Goal: Transaction & Acquisition: Purchase product/service

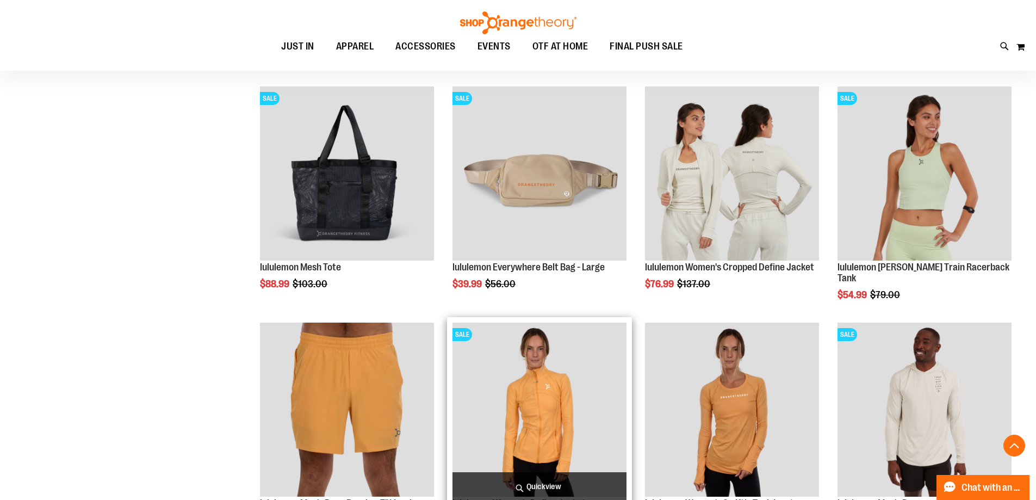
scroll to position [1142, 0]
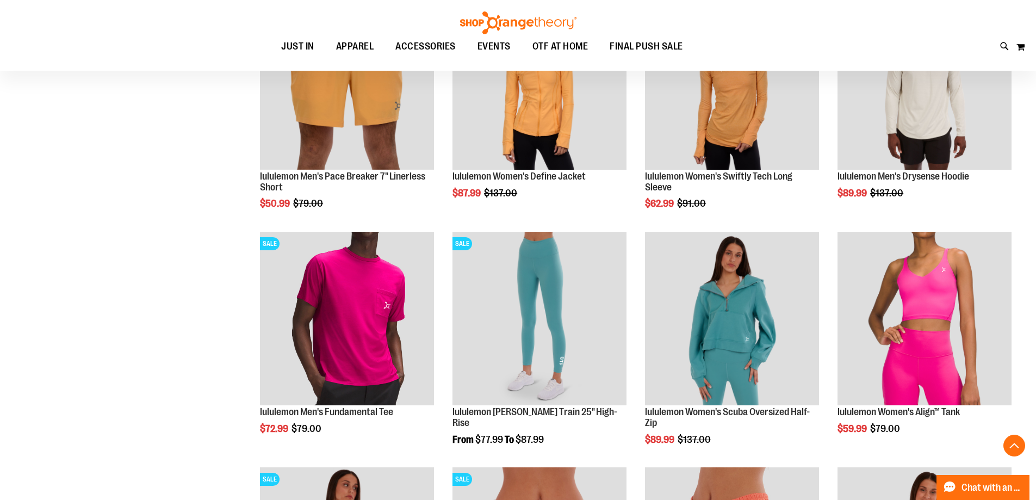
scroll to position [1196, 0]
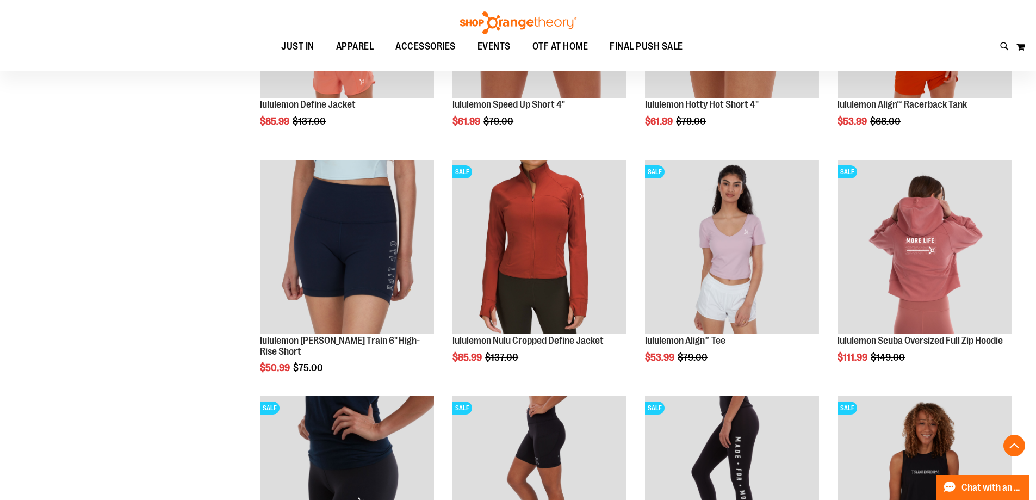
scroll to position [1794, 0]
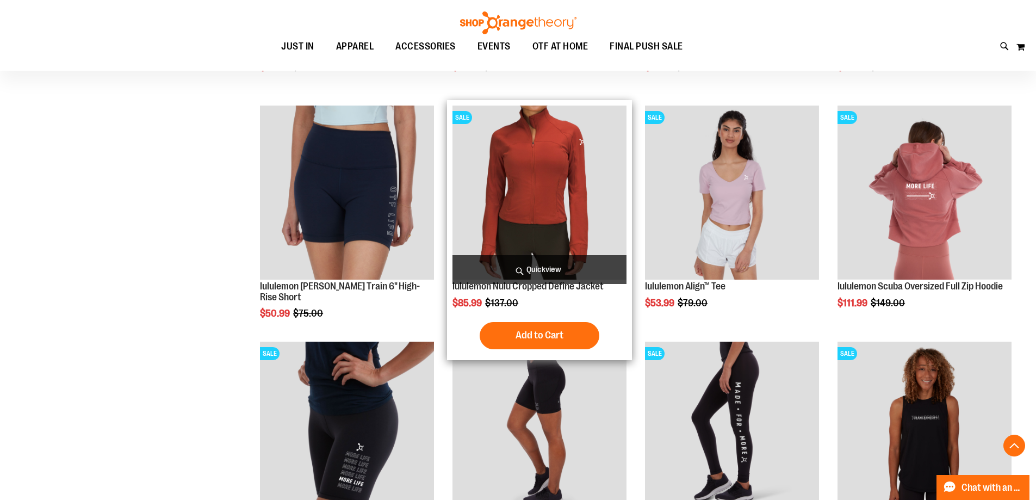
click at [559, 206] on img "product" at bounding box center [540, 193] width 174 height 174
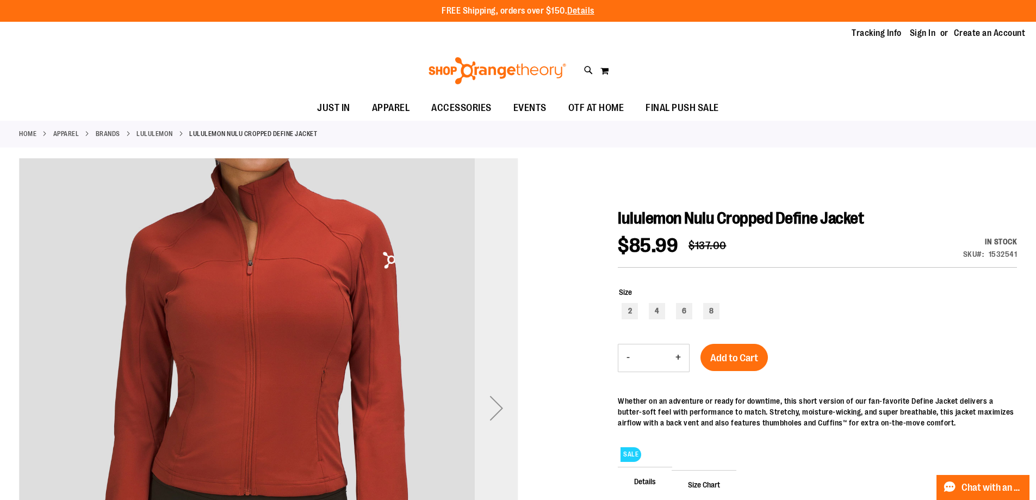
click at [500, 410] on div "Next" at bounding box center [497, 408] width 44 height 44
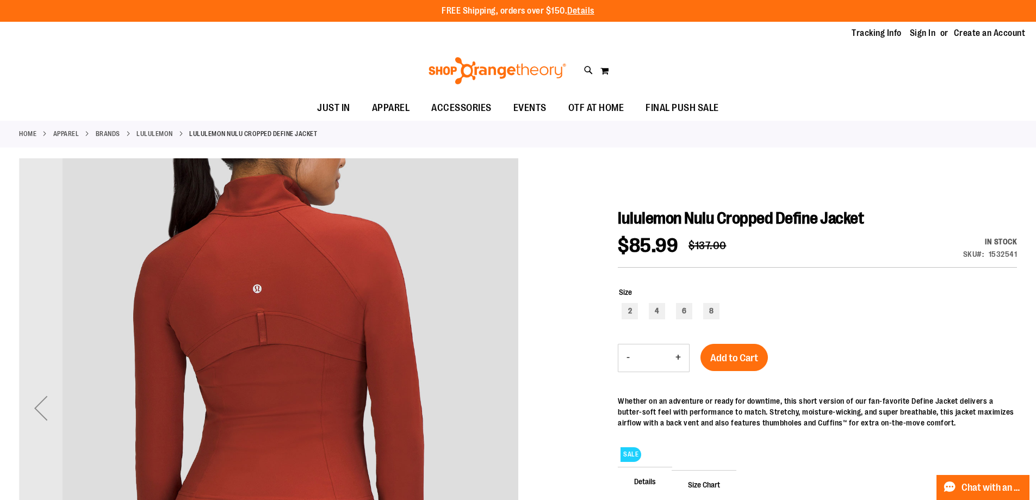
click at [497, 407] on img "carousel" at bounding box center [268, 405] width 499 height 499
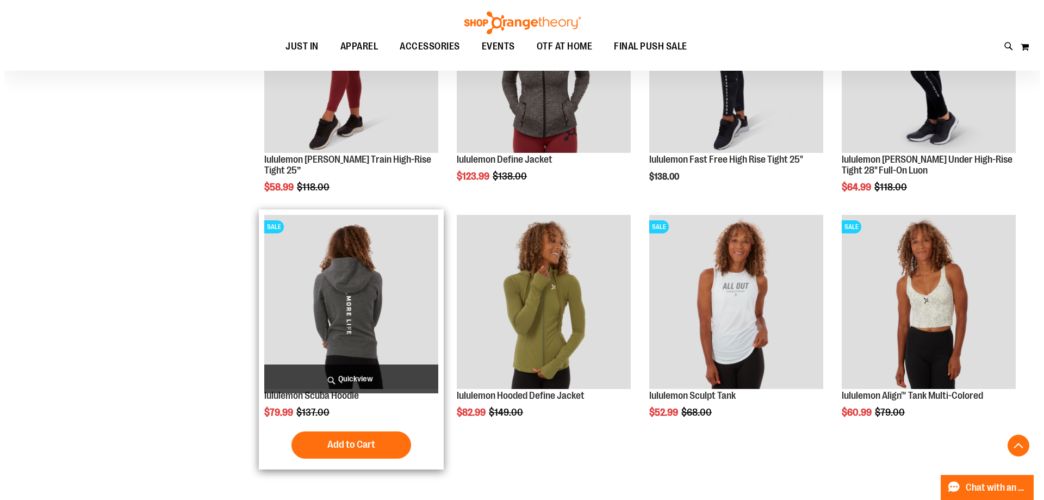
scroll to position [996, 0]
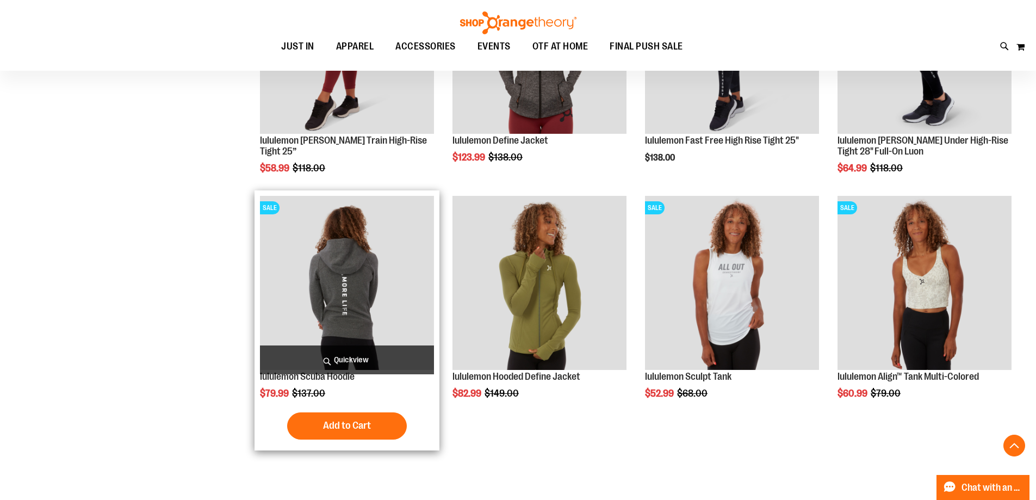
click at [360, 354] on span "Quickview" at bounding box center [347, 359] width 174 height 29
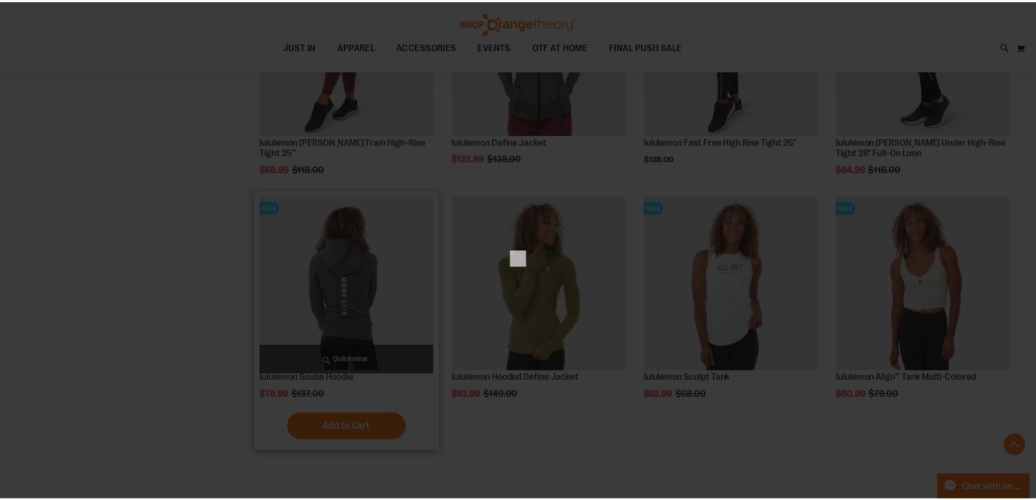
scroll to position [0, 0]
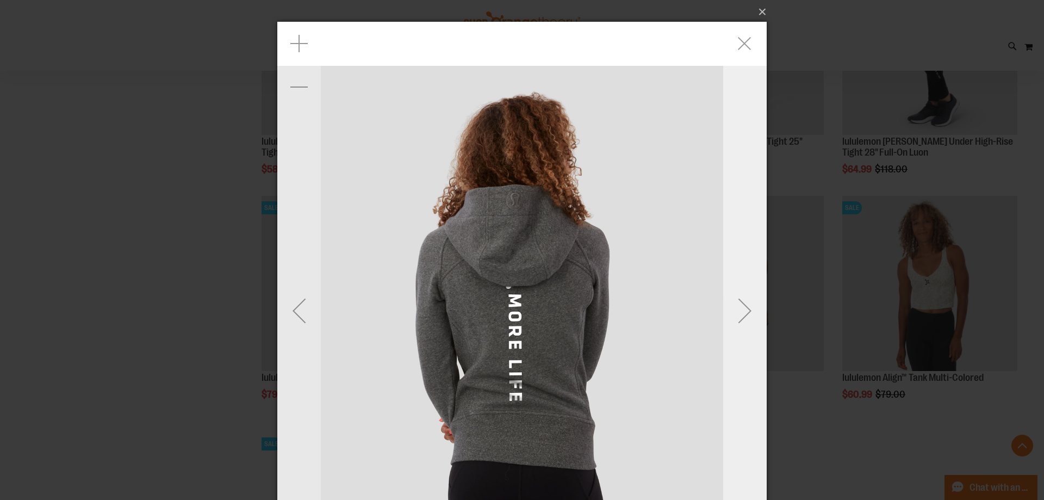
click at [736, 314] on div "Next" at bounding box center [745, 311] width 44 height 44
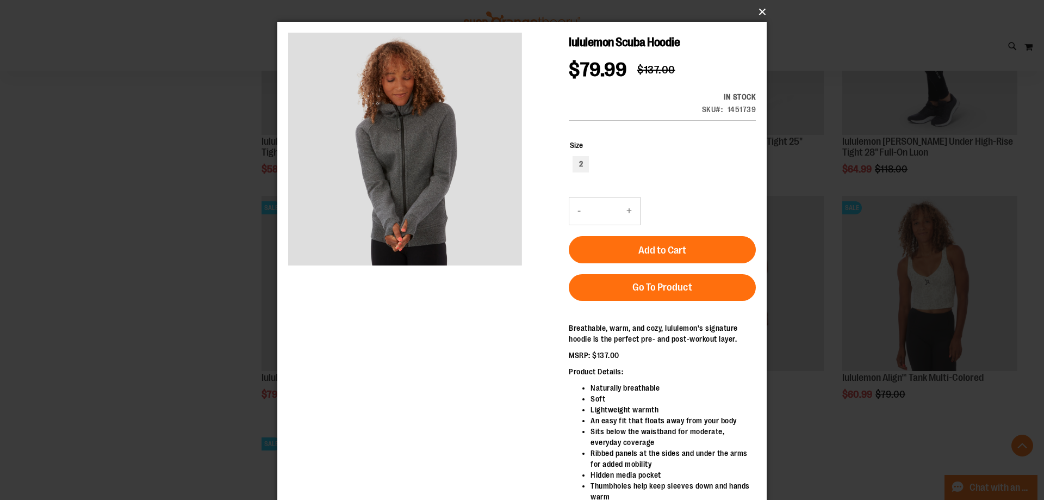
click at [758, 4] on button "×" at bounding box center [525, 12] width 489 height 24
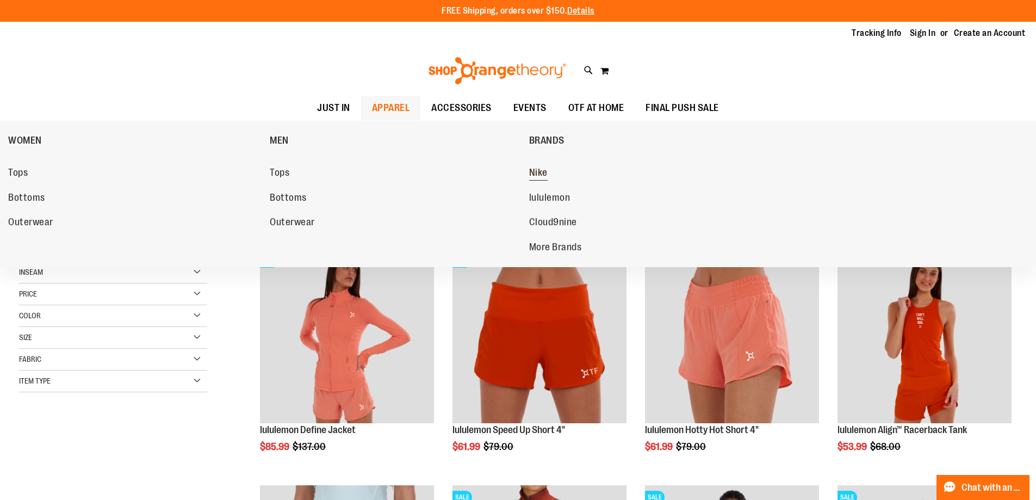
click at [544, 172] on span "Nike" at bounding box center [538, 174] width 18 height 14
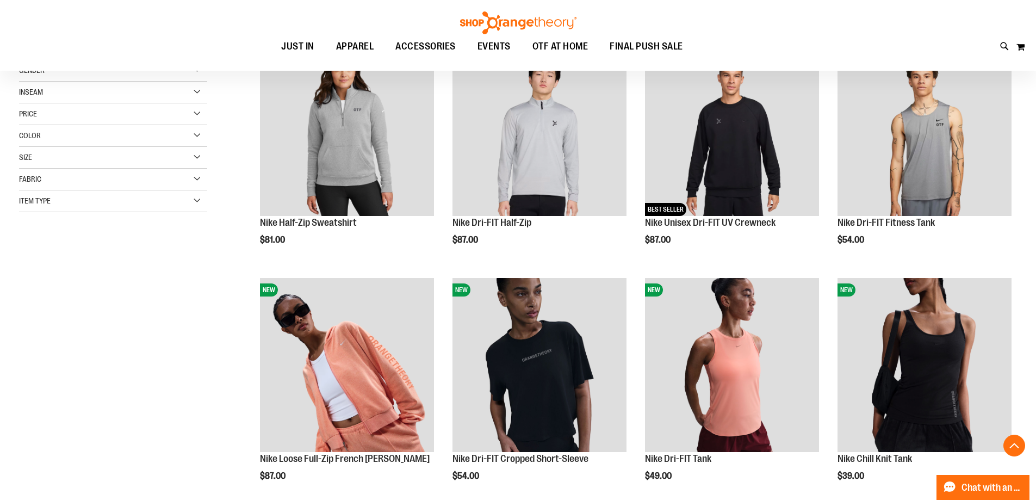
scroll to position [163, 0]
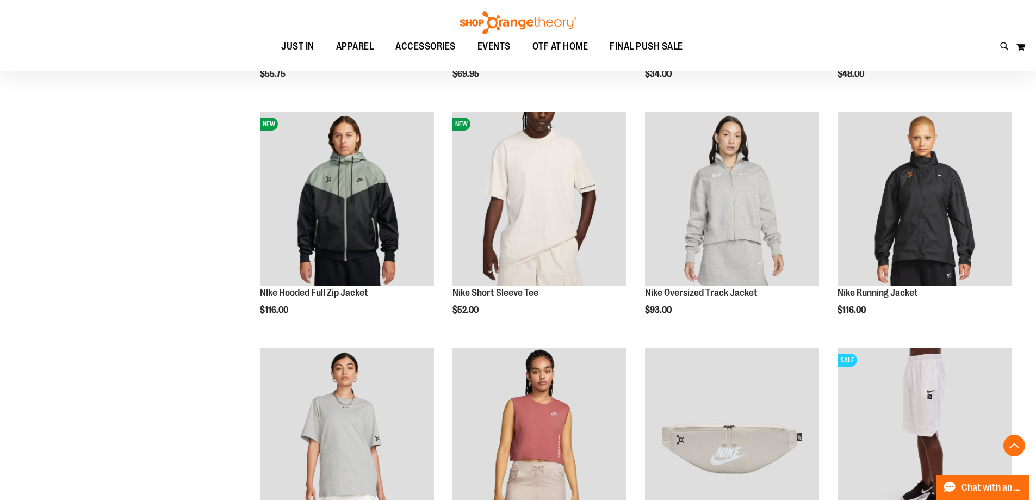
scroll to position [871, 0]
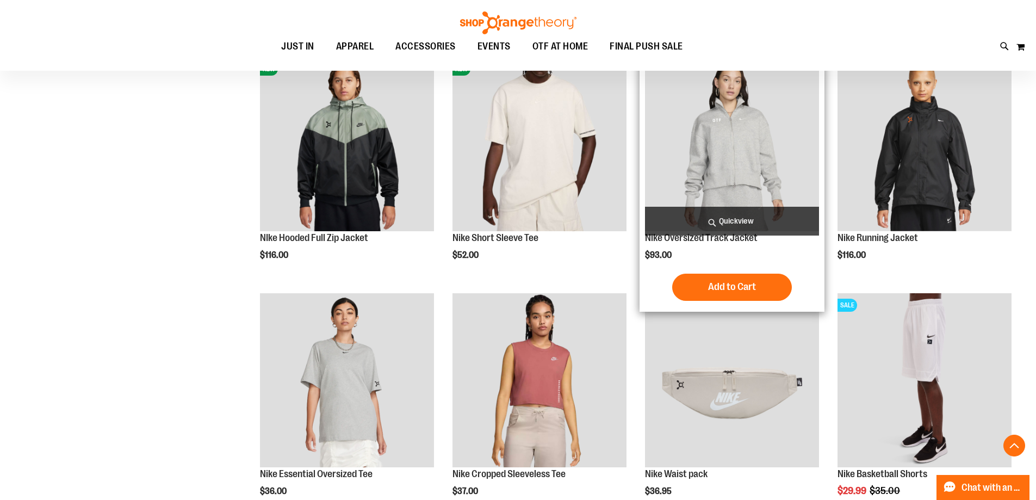
scroll to position [871, 0]
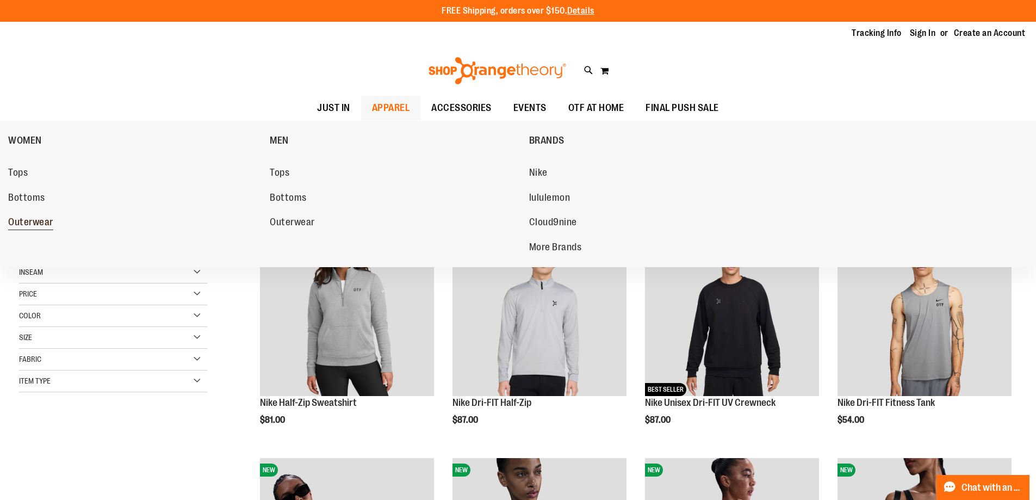
click at [42, 227] on span "Outerwear" at bounding box center [30, 223] width 45 height 14
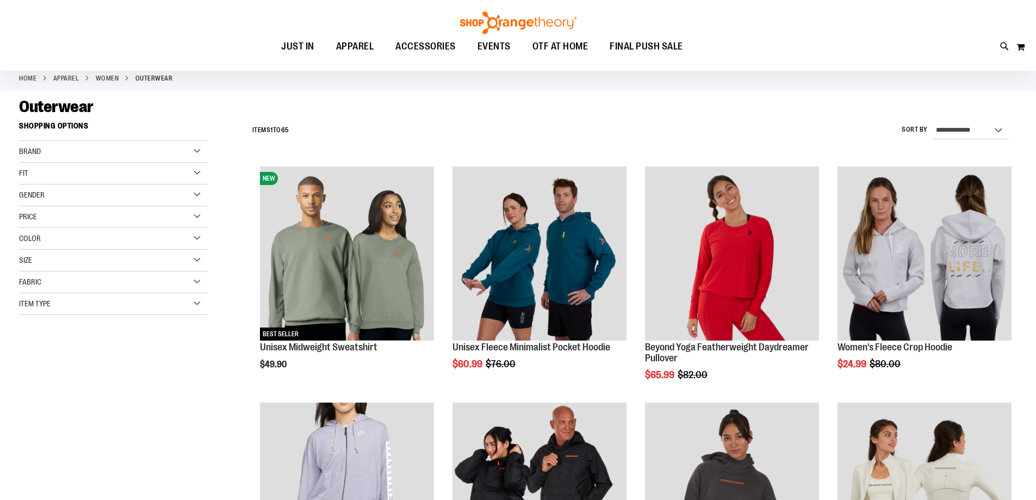
scroll to position [108, 0]
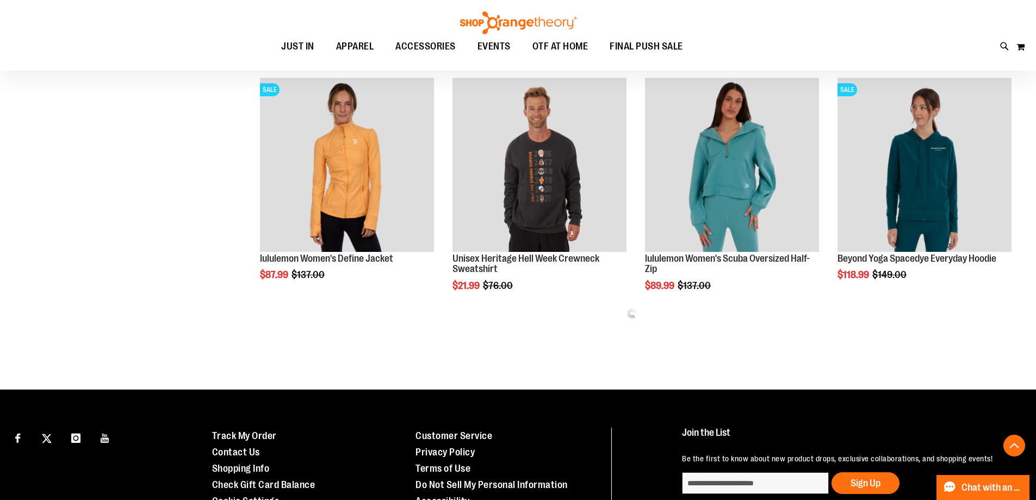
scroll to position [598, 0]
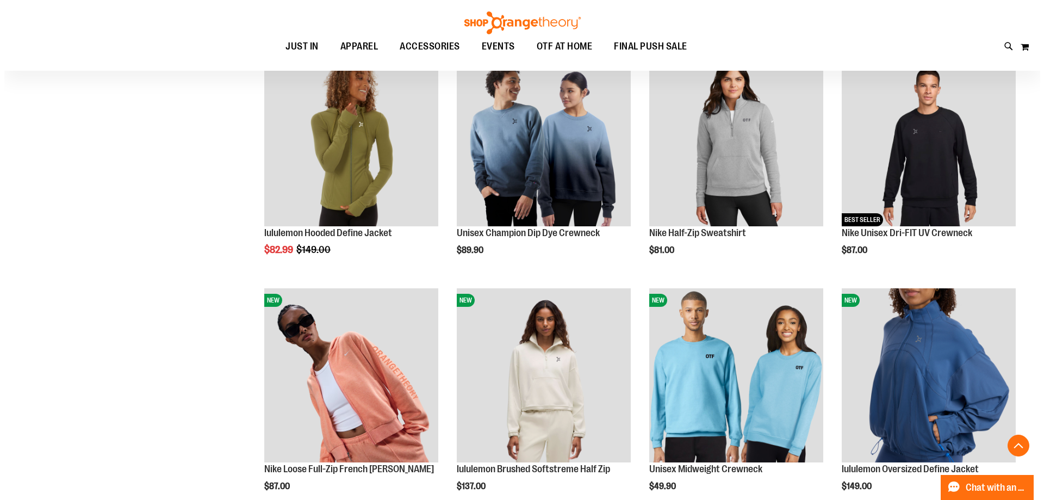
scroll to position [1685, 0]
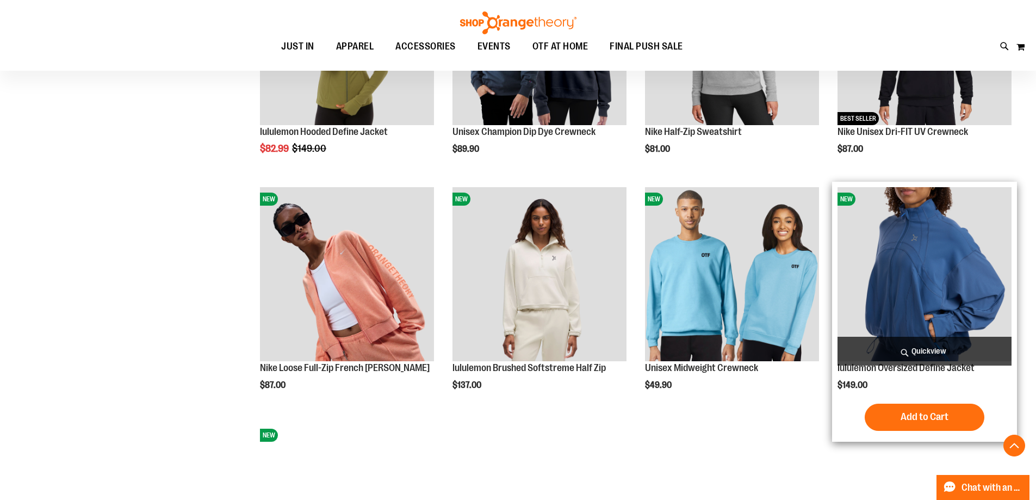
click at [935, 357] on span "Quickview" at bounding box center [925, 351] width 174 height 29
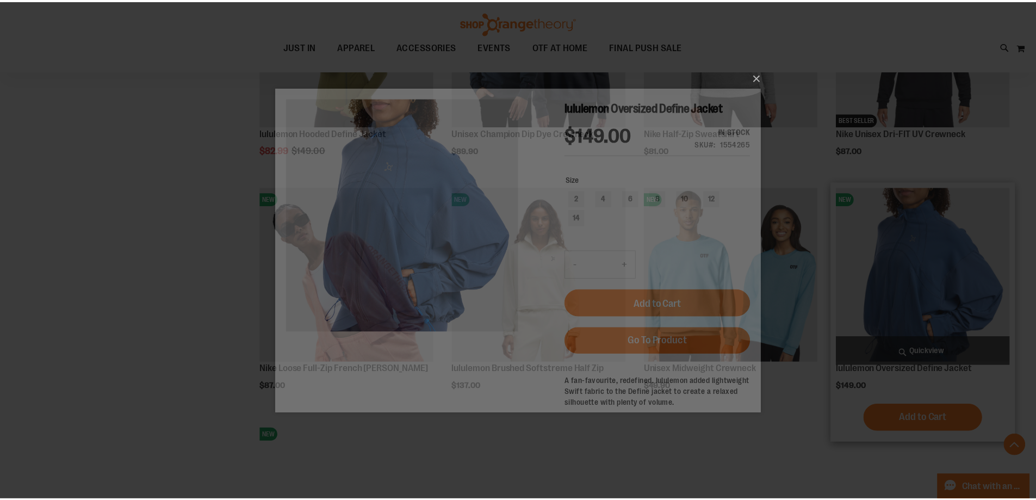
scroll to position [0, 0]
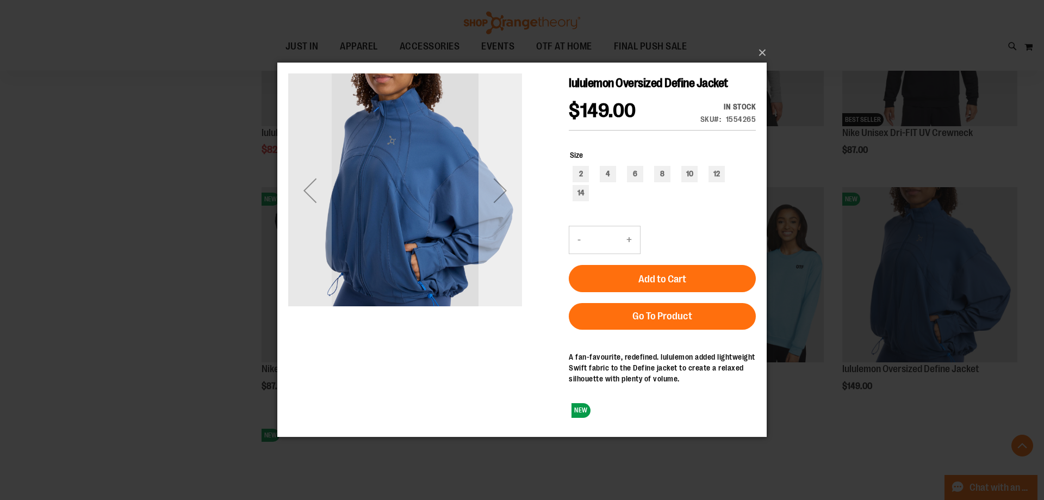
click at [507, 240] on div "Next" at bounding box center [501, 190] width 44 height 234
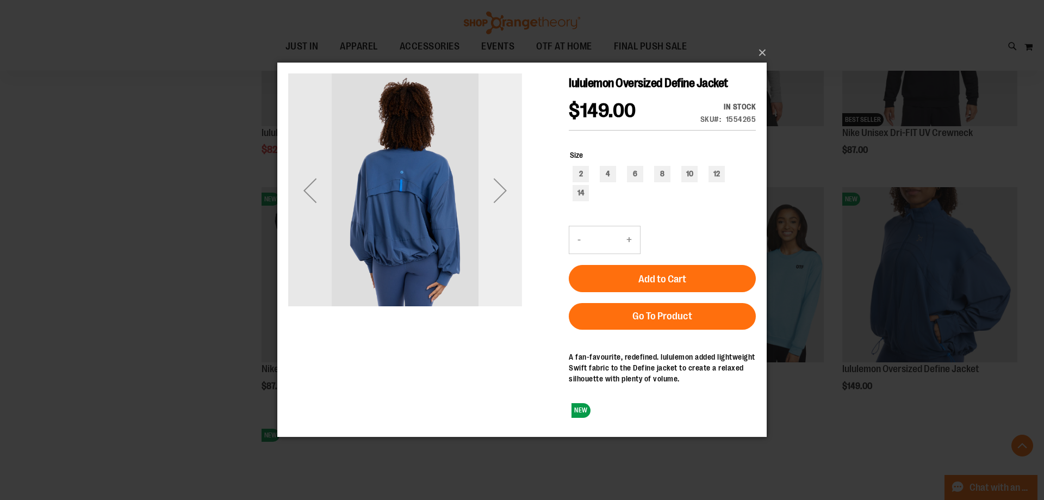
click at [507, 240] on div "Next" at bounding box center [501, 190] width 44 height 234
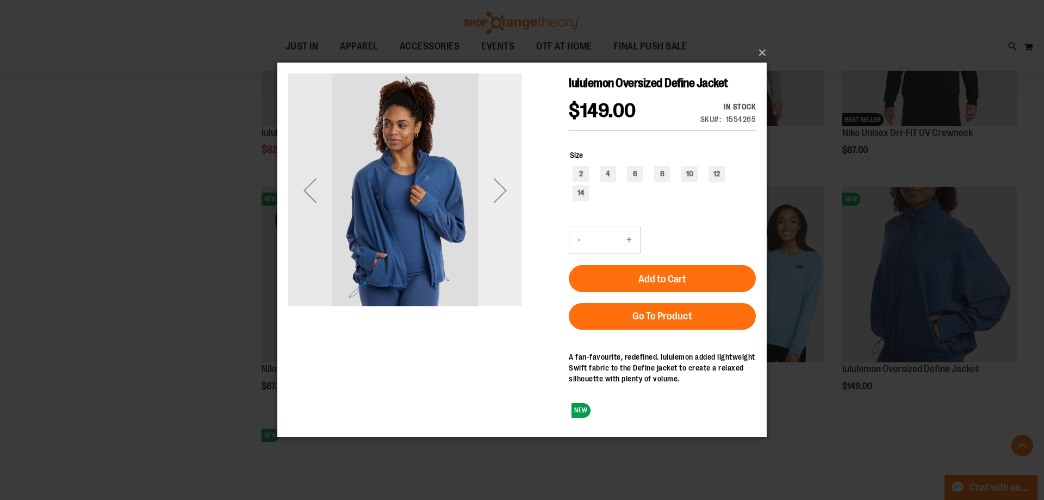
click at [507, 240] on div "Next" at bounding box center [501, 190] width 44 height 234
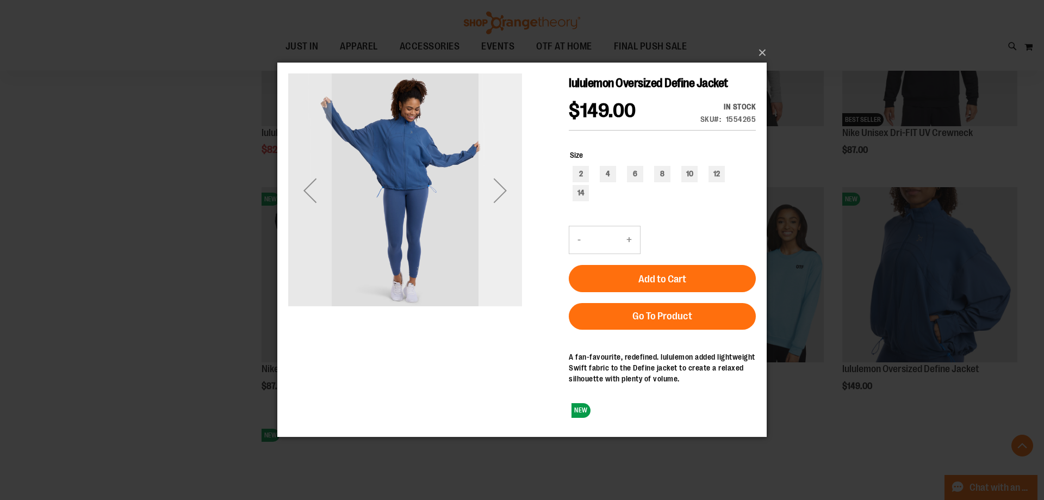
click at [507, 240] on div "Next" at bounding box center [501, 190] width 44 height 234
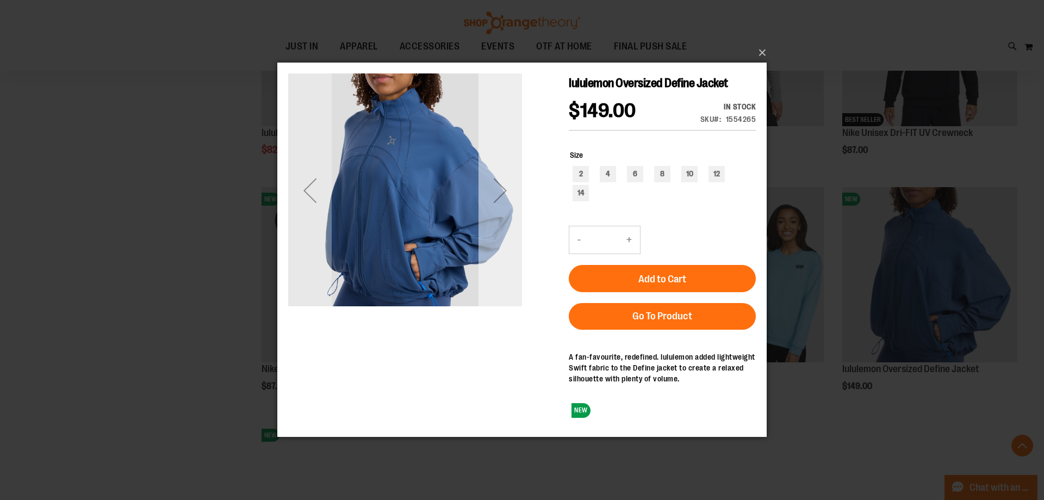
click at [507, 240] on div "Next" at bounding box center [501, 190] width 44 height 234
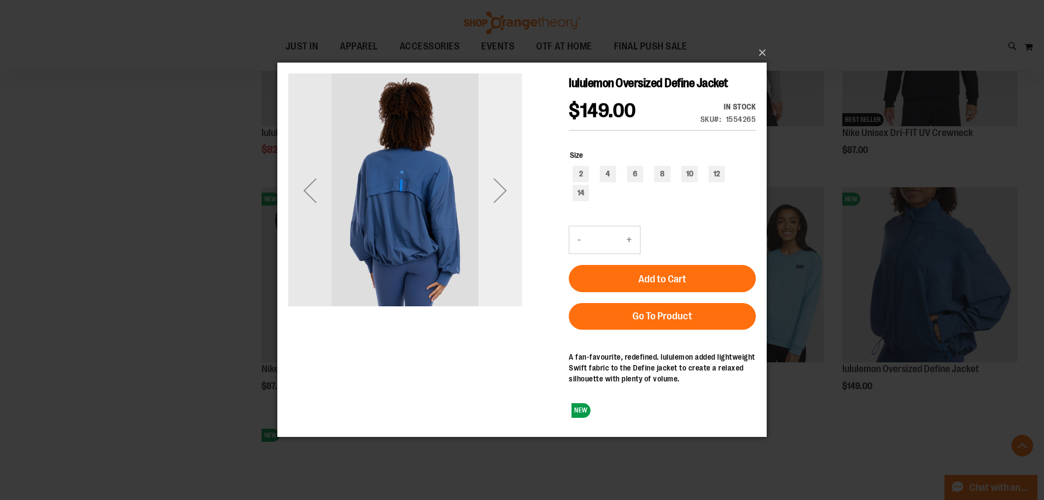
click at [507, 240] on div "Next" at bounding box center [501, 190] width 44 height 234
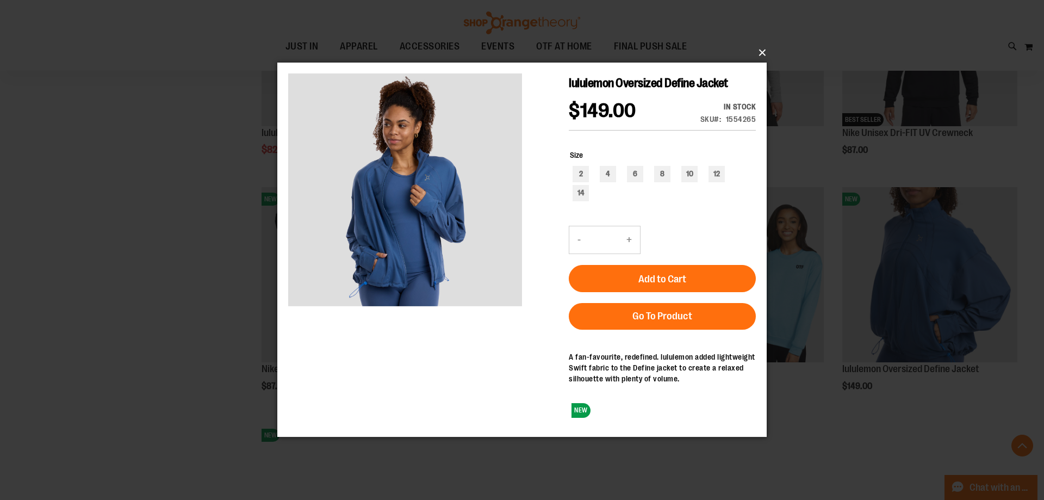
click at [759, 58] on button "×" at bounding box center [525, 53] width 489 height 24
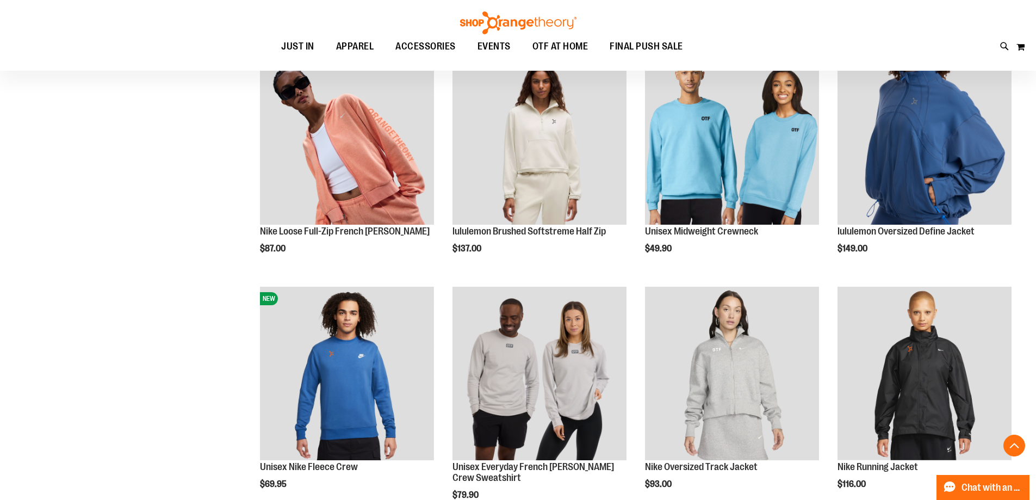
scroll to position [1957, 0]
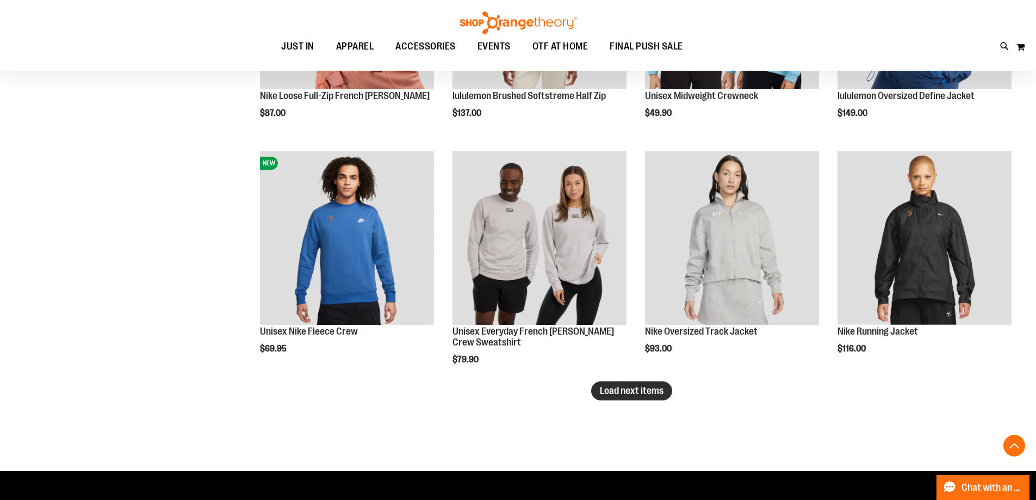
click at [614, 389] on span "Load next items" at bounding box center [632, 390] width 64 height 11
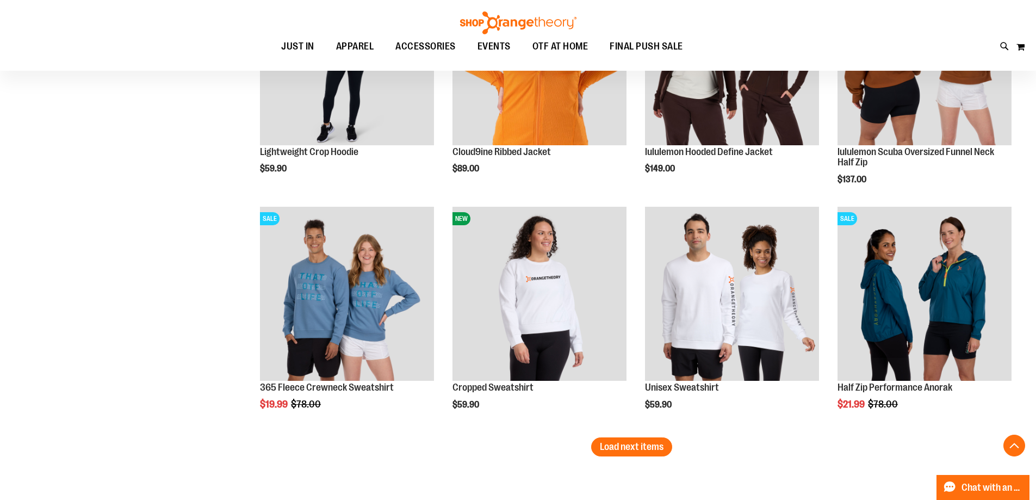
scroll to position [2610, 0]
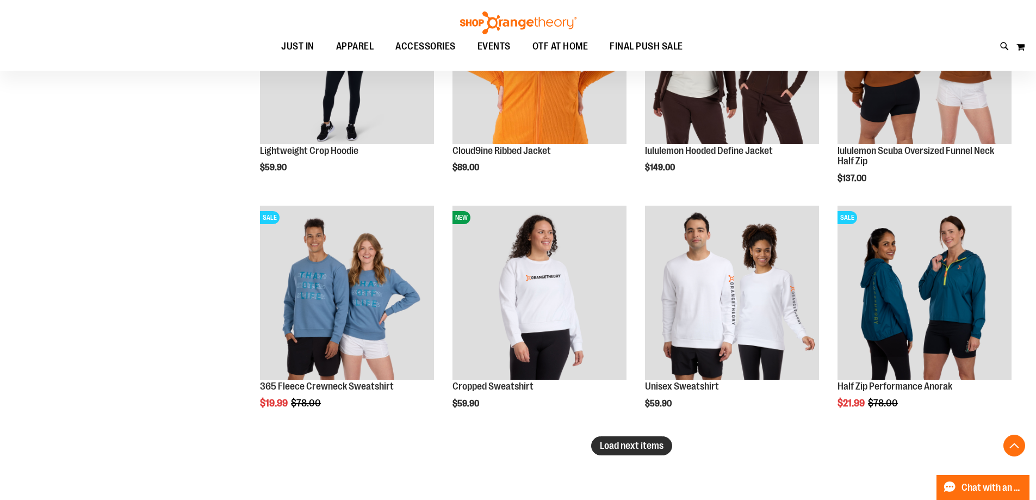
click at [622, 451] on span "Load next items" at bounding box center [632, 445] width 64 height 11
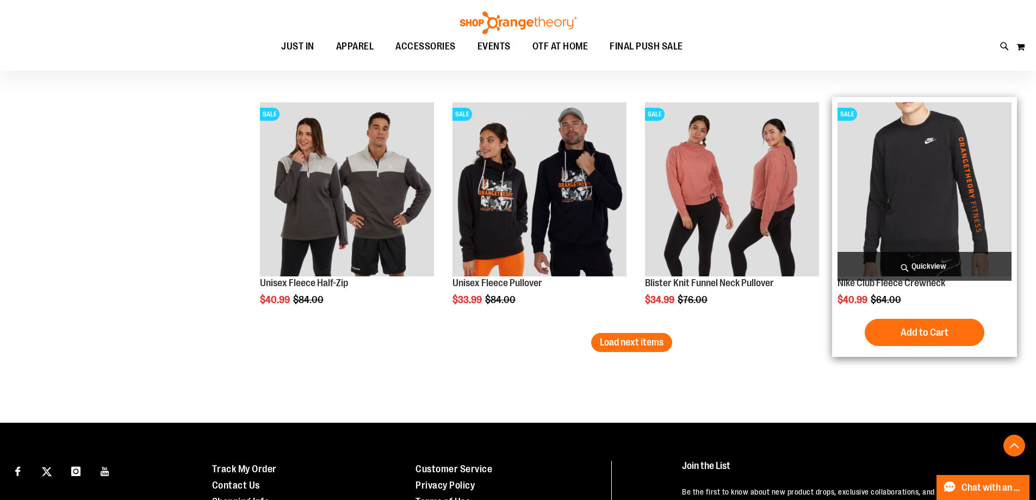
scroll to position [3426, 0]
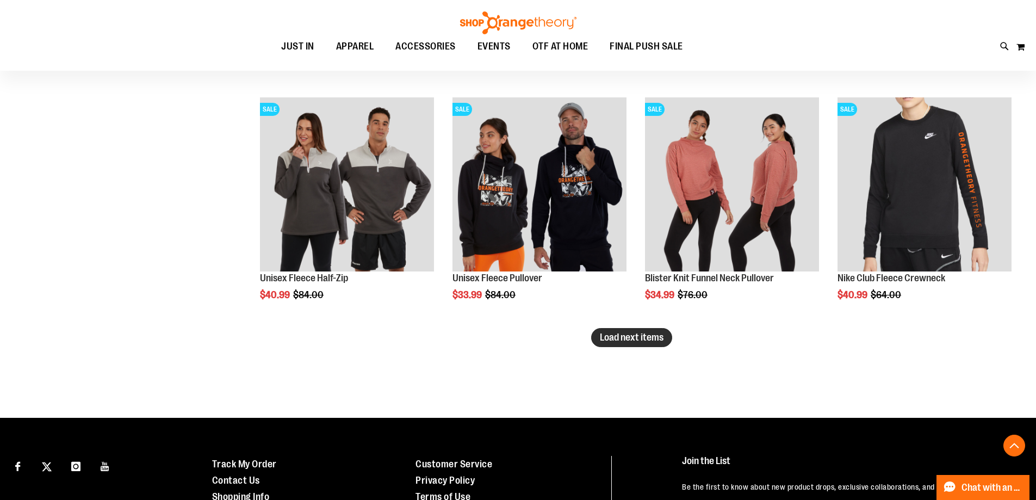
click at [660, 345] on button "Load next items" at bounding box center [631, 337] width 81 height 19
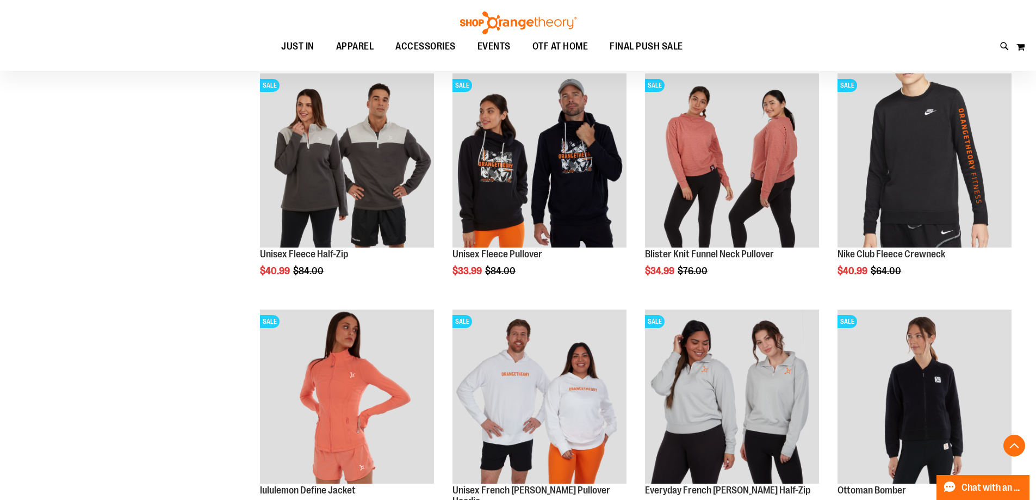
scroll to position [3426, 0]
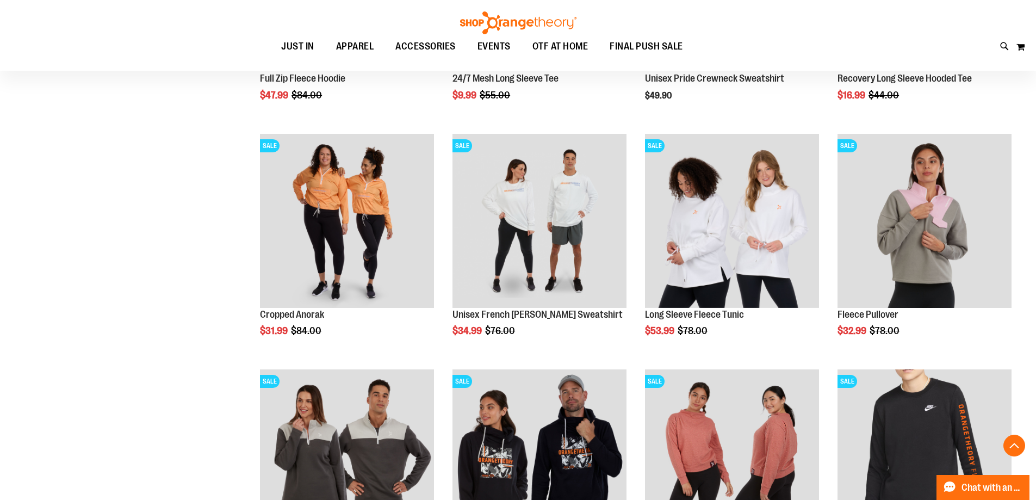
scroll to position [3372, 0]
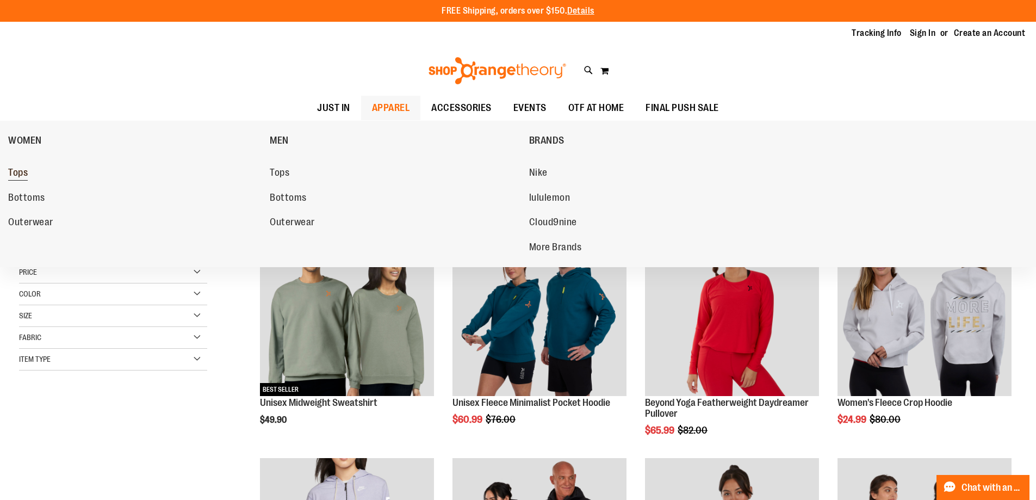
click at [25, 175] on span "Tops" at bounding box center [18, 174] width 20 height 14
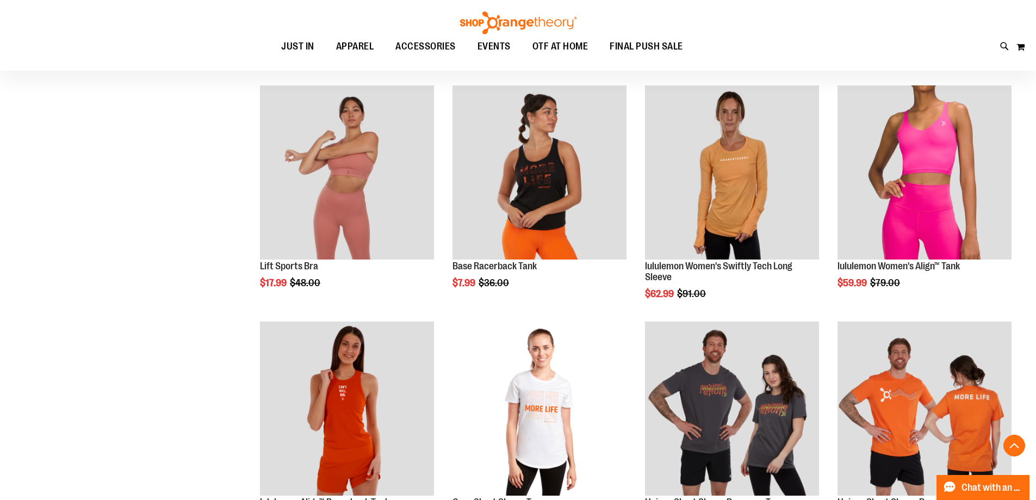
scroll to position [761, 0]
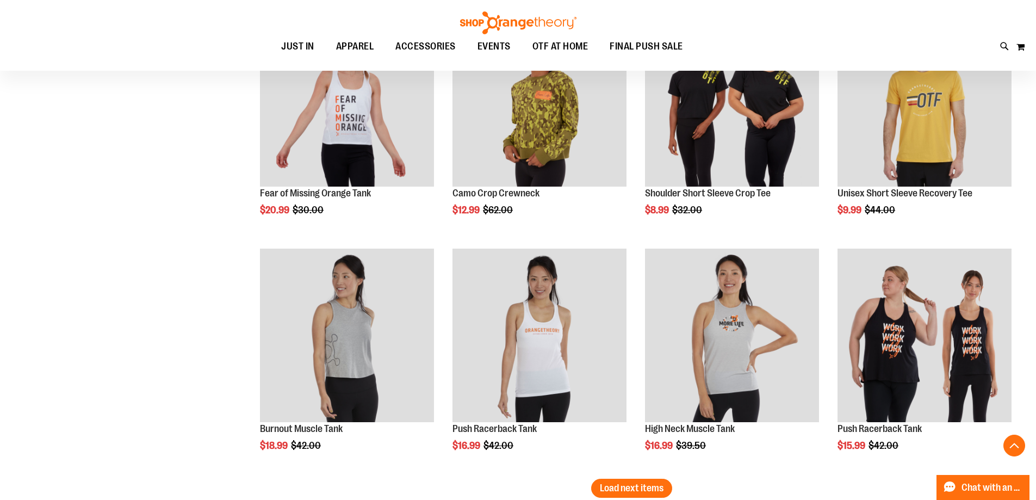
scroll to position [1794, 0]
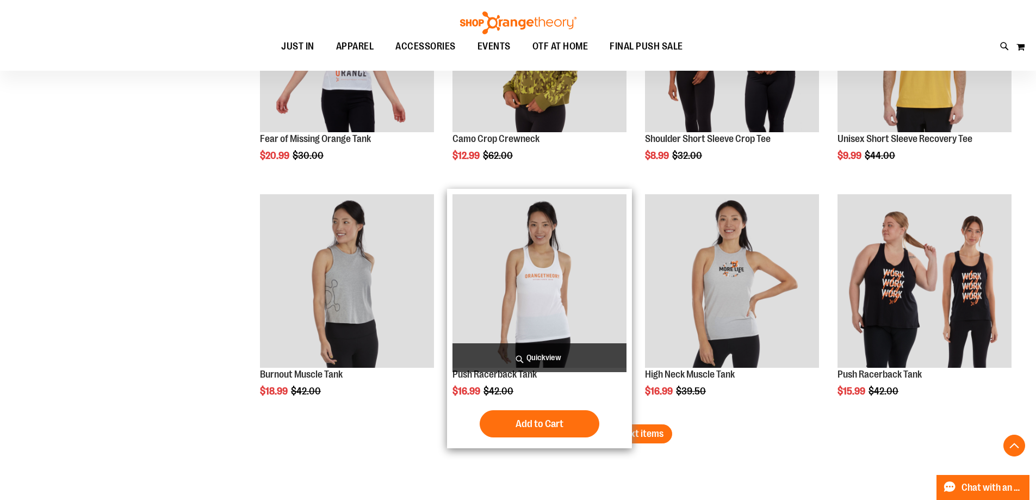
click at [563, 431] on button "Add to Cart" at bounding box center [540, 423] width 120 height 27
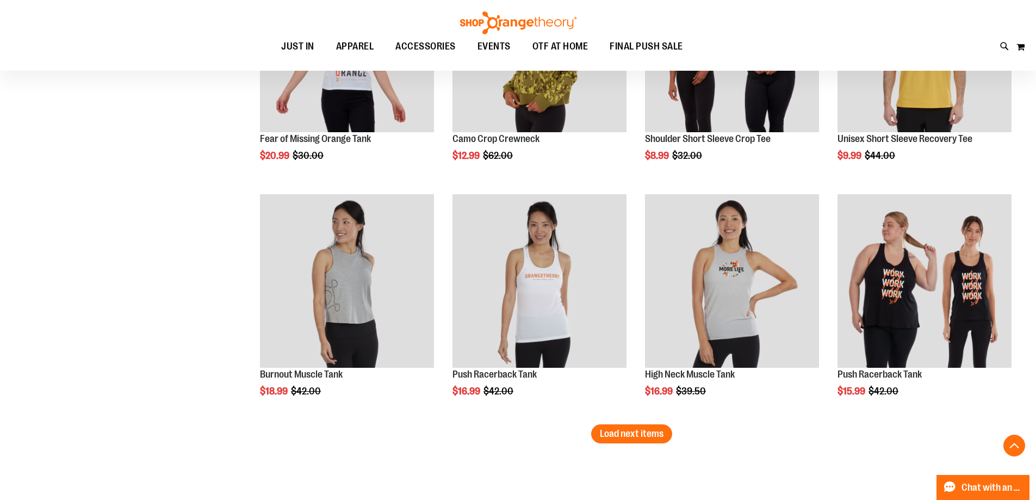
click at [653, 442] on button "Load next items" at bounding box center [631, 433] width 81 height 19
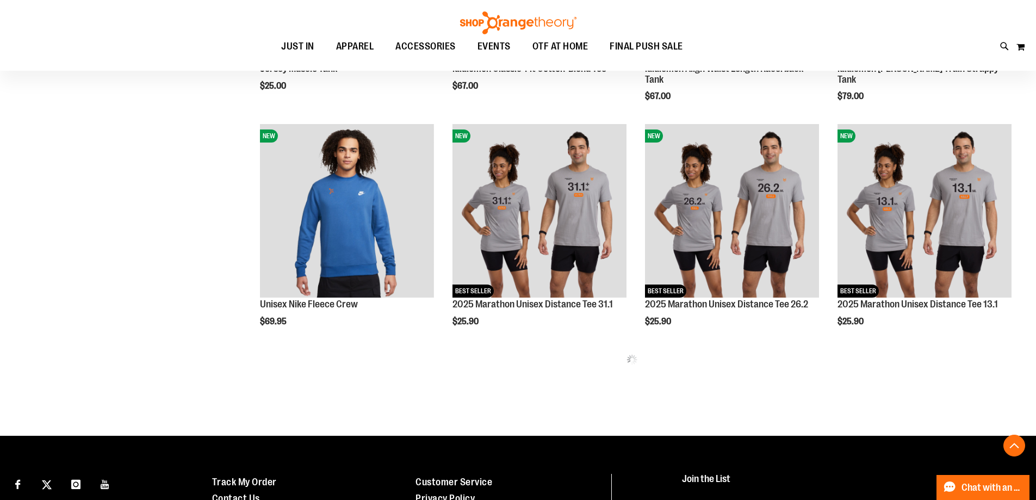
scroll to position [1443, 0]
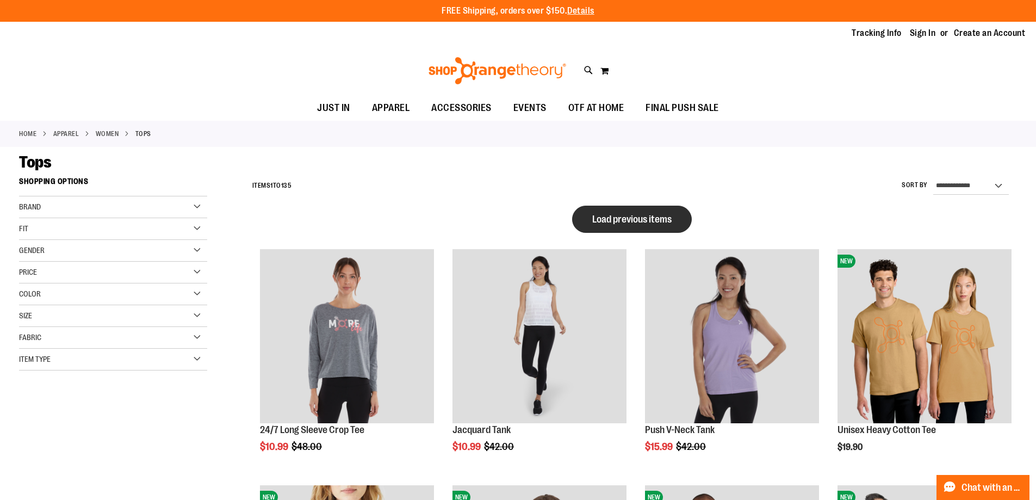
click at [668, 215] on span "Load previous items" at bounding box center [631, 219] width 79 height 11
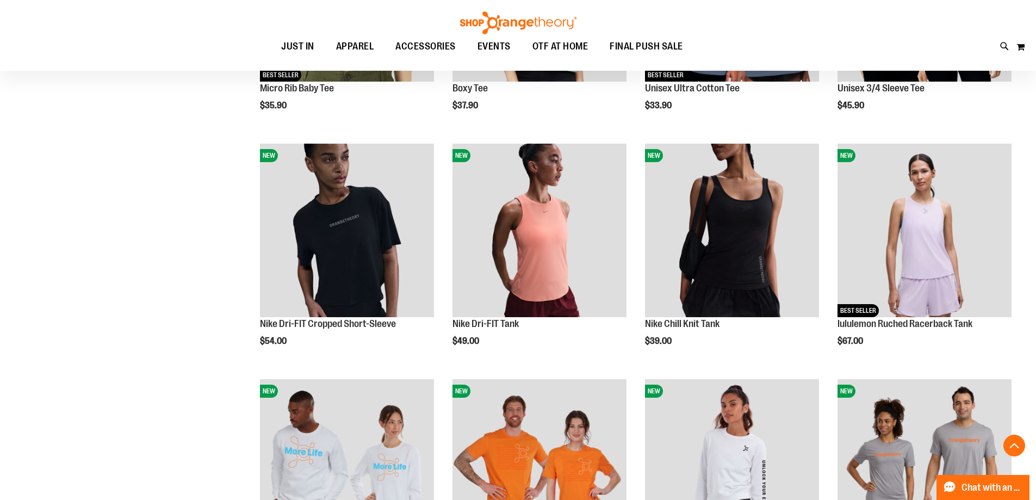
scroll to position [1522, 0]
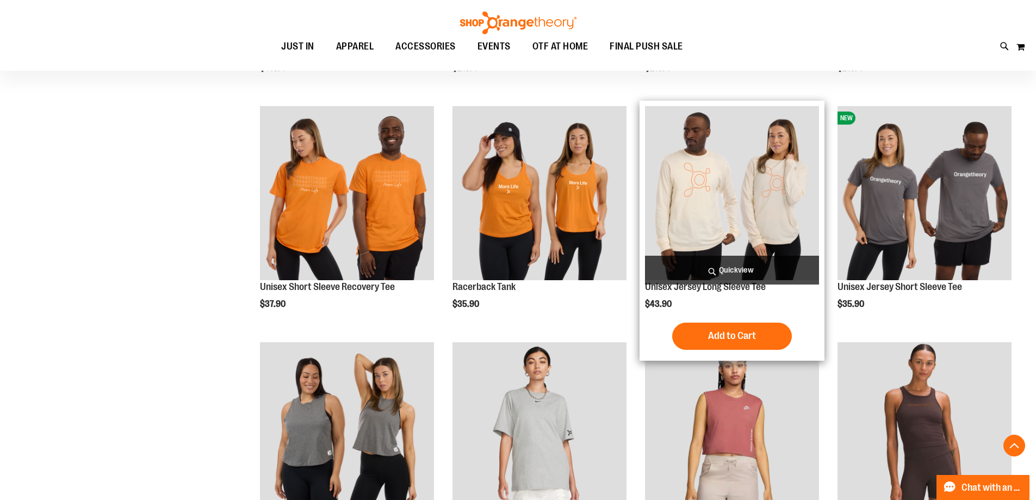
scroll to position [2284, 0]
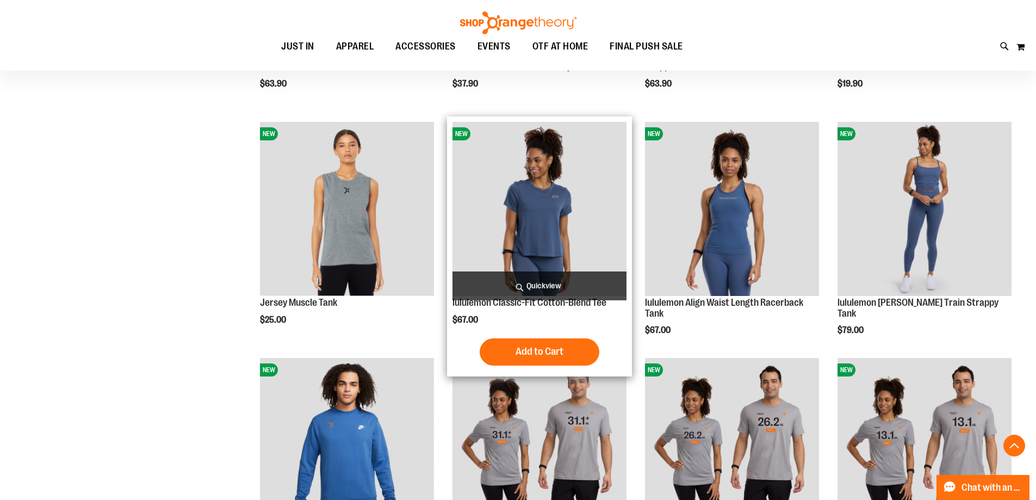
scroll to position [1849, 0]
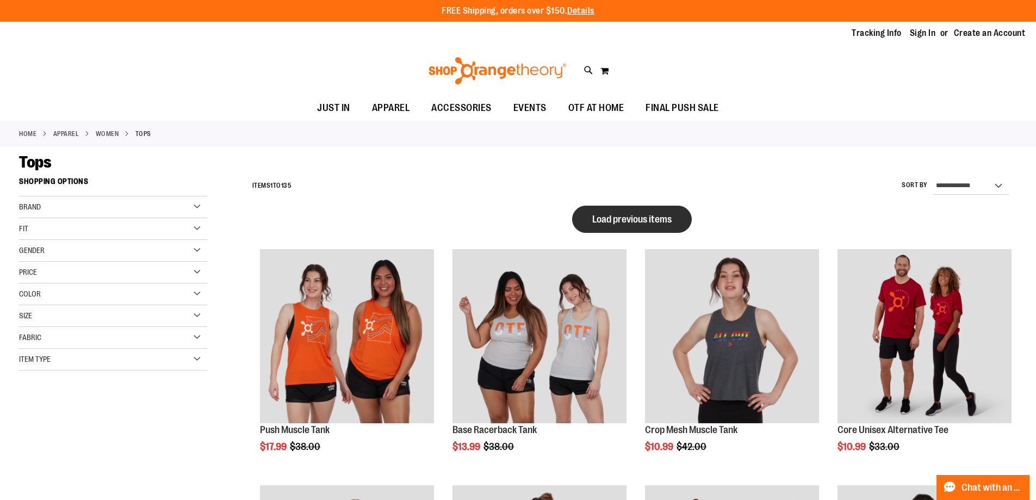
click at [648, 218] on span "Load previous items" at bounding box center [631, 219] width 79 height 11
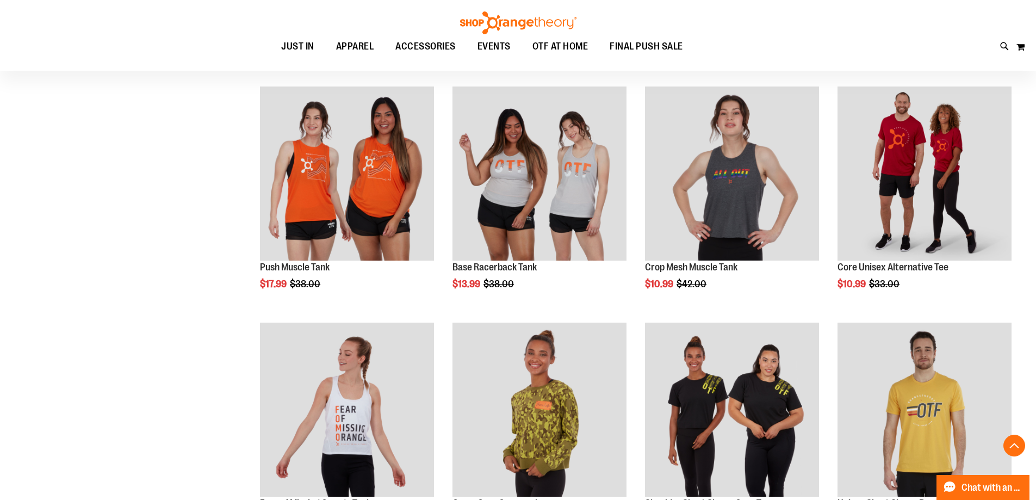
scroll to position [1087, 0]
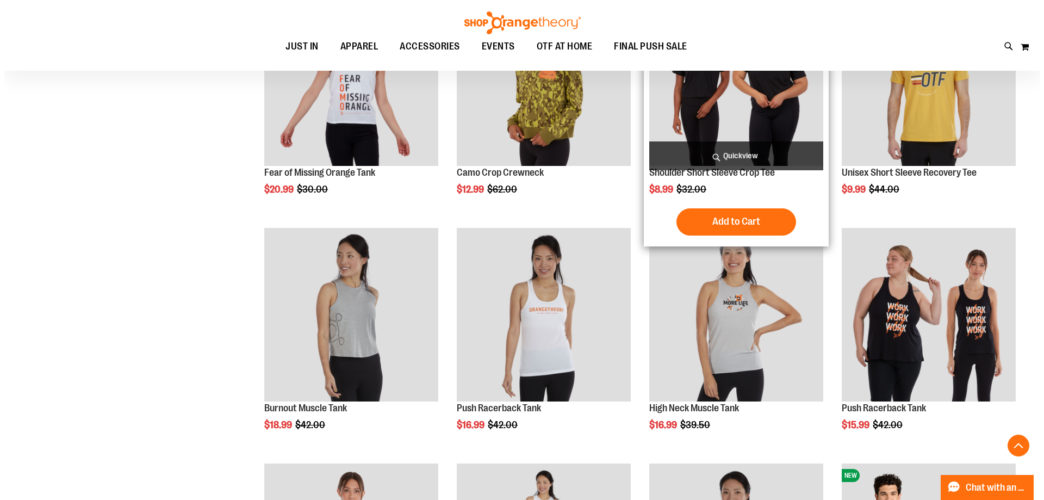
scroll to position [1142, 0]
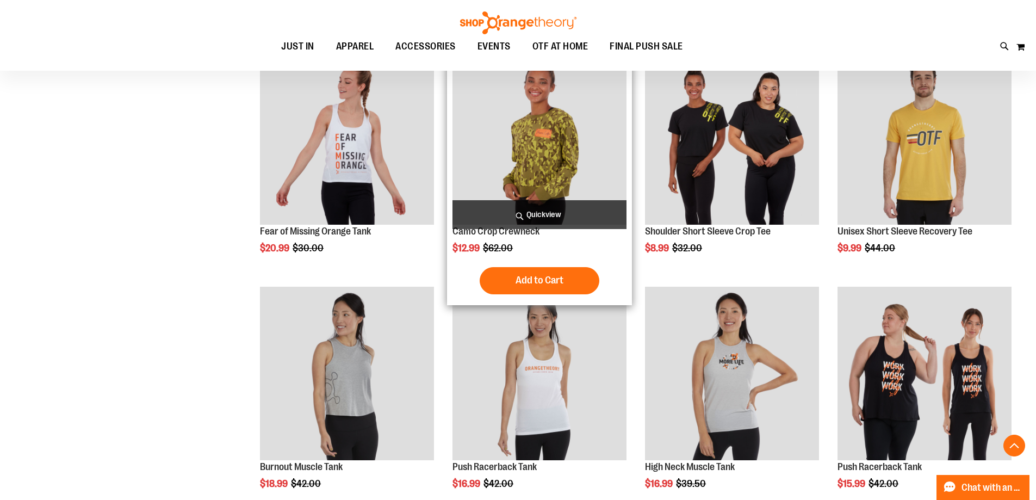
click at [536, 211] on span "Quickview" at bounding box center [540, 214] width 174 height 29
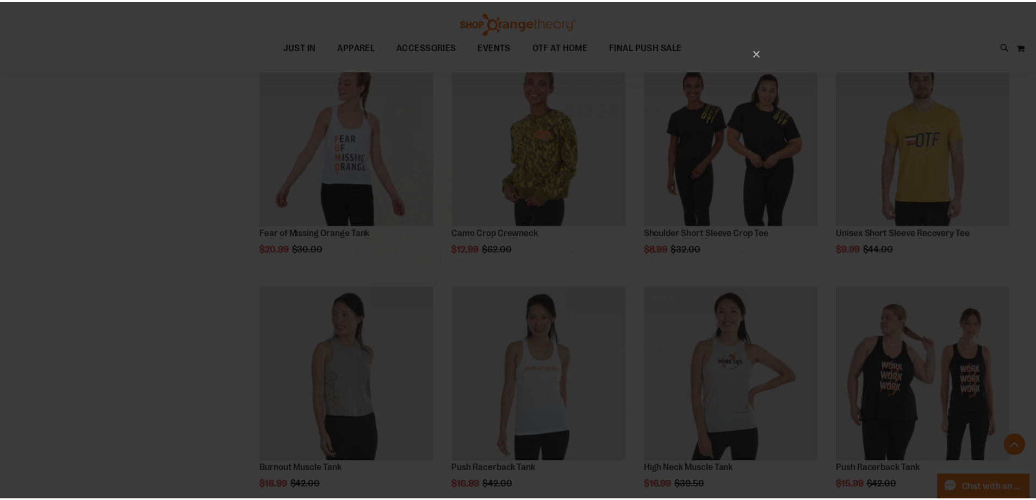
scroll to position [0, 0]
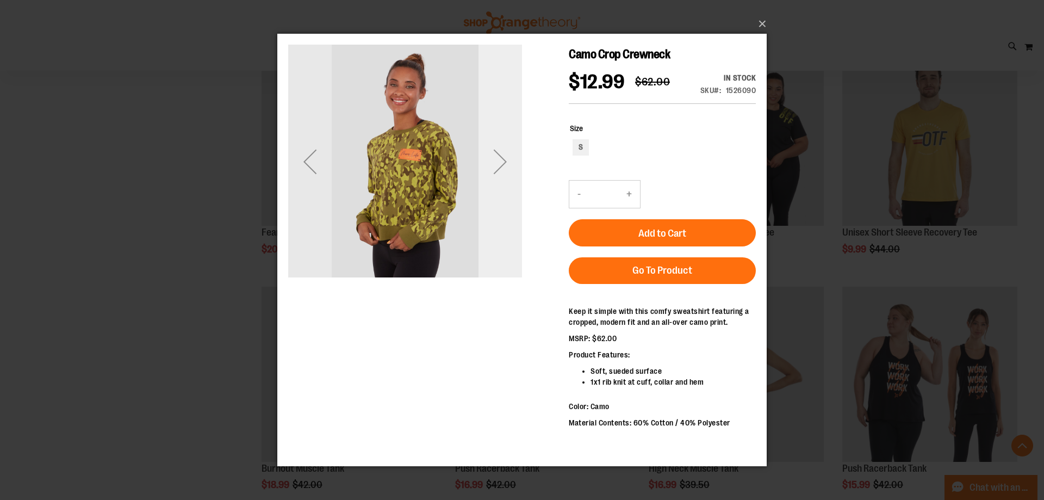
click at [513, 146] on div "Next" at bounding box center [501, 162] width 44 height 44
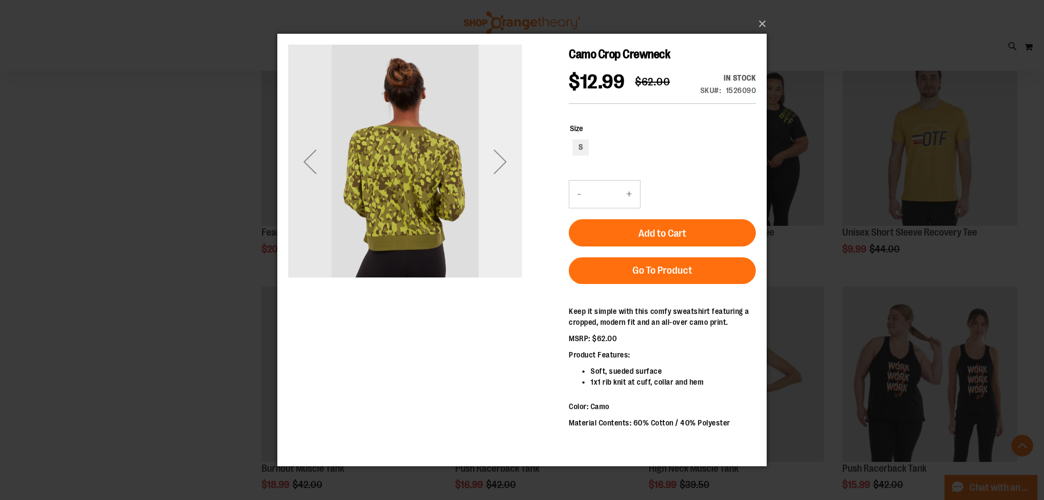
click at [517, 145] on div "Next" at bounding box center [501, 162] width 44 height 44
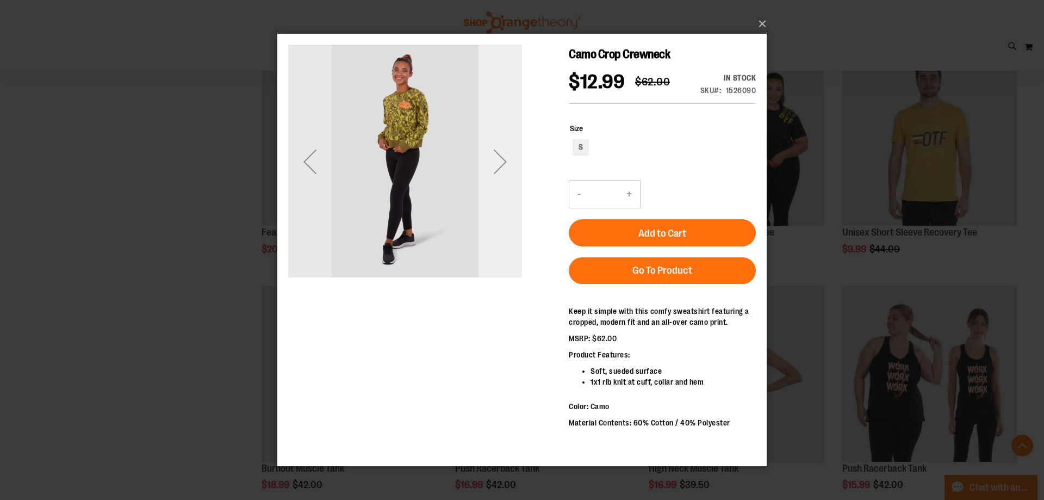
click at [506, 150] on div "Next" at bounding box center [501, 162] width 44 height 44
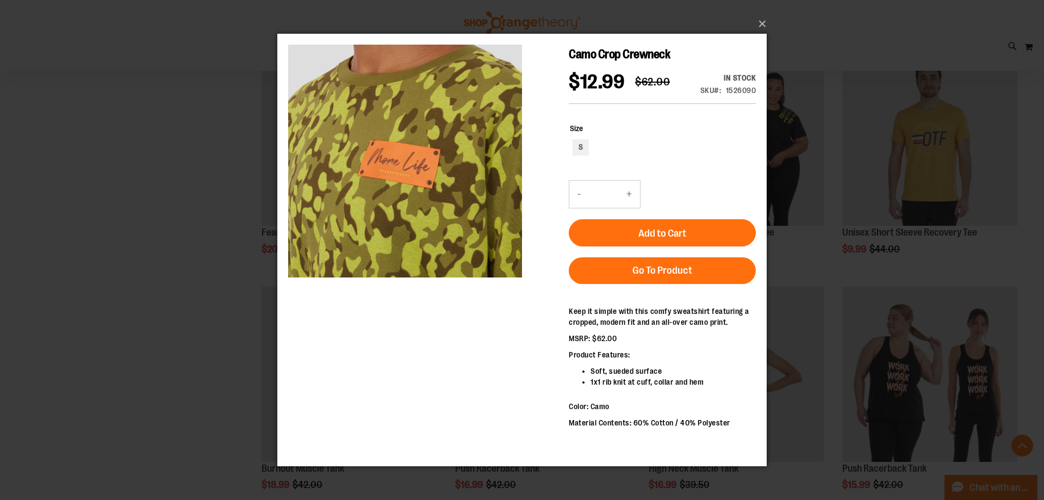
click at [745, 60] on h1 "Camo Crop Crewneck" at bounding box center [662, 55] width 187 height 20
click at [758, 24] on button "×" at bounding box center [525, 24] width 489 height 24
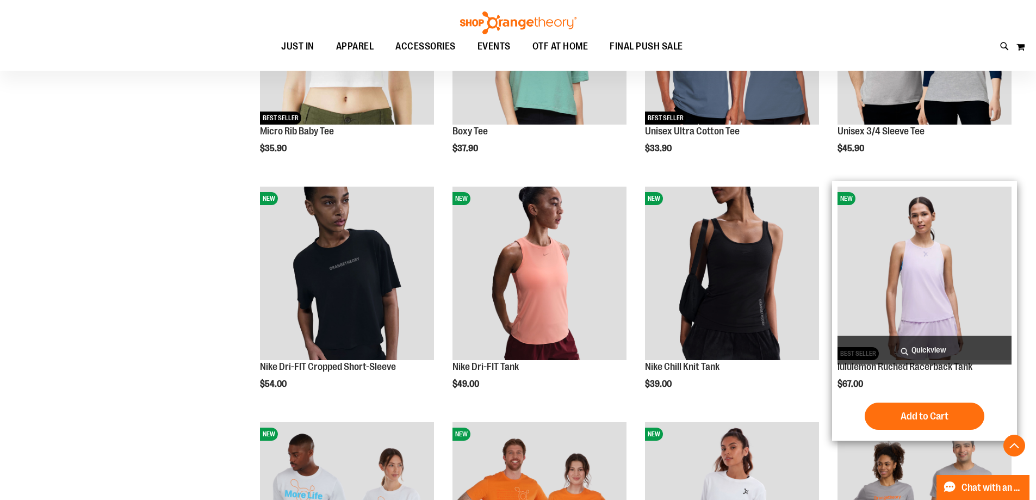
scroll to position [2012, 0]
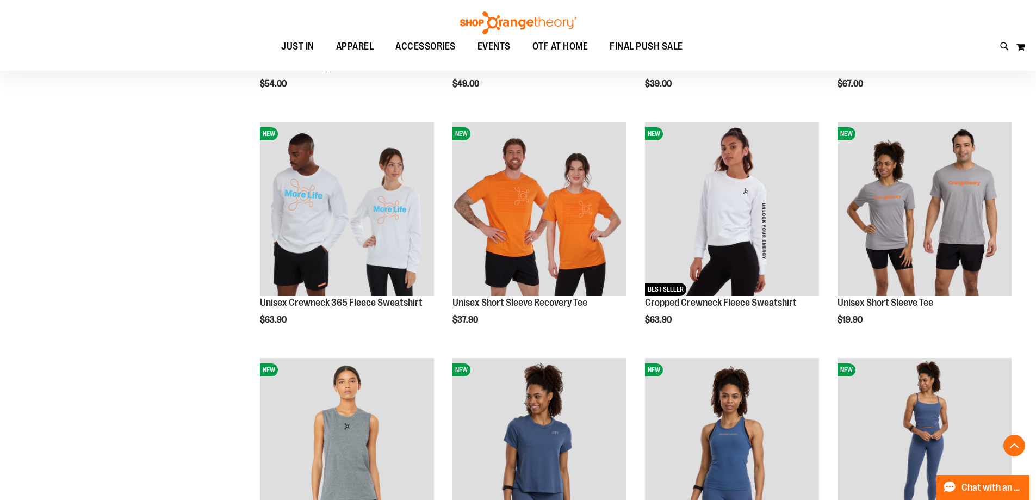
scroll to position [2229, 0]
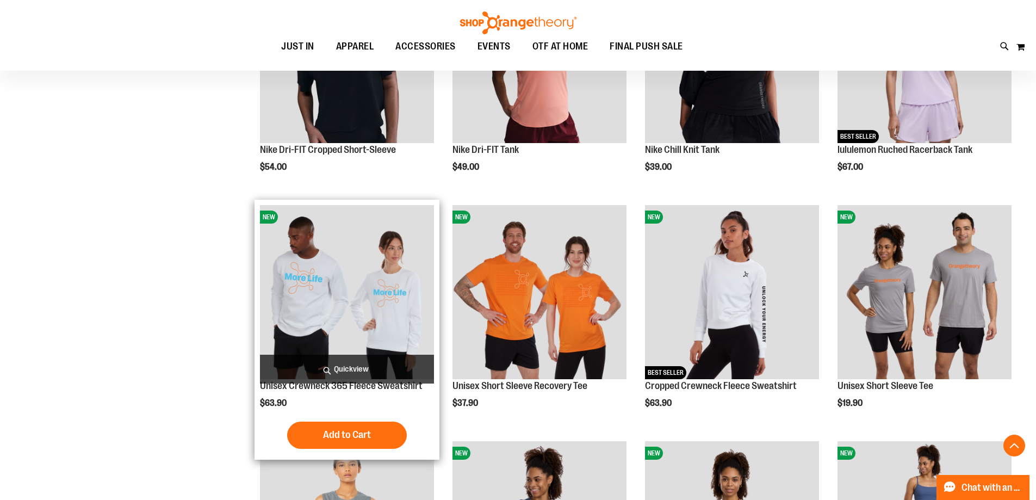
scroll to position [2066, 0]
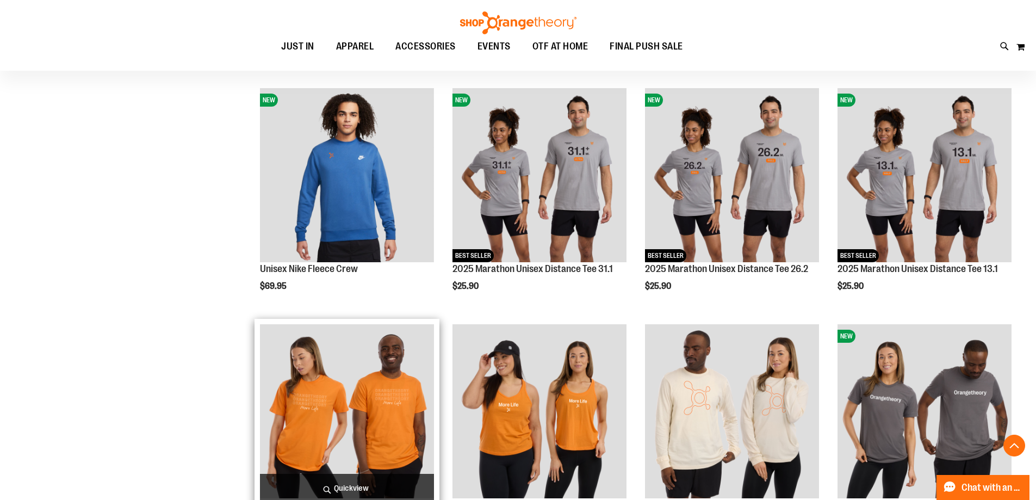
scroll to position [2773, 0]
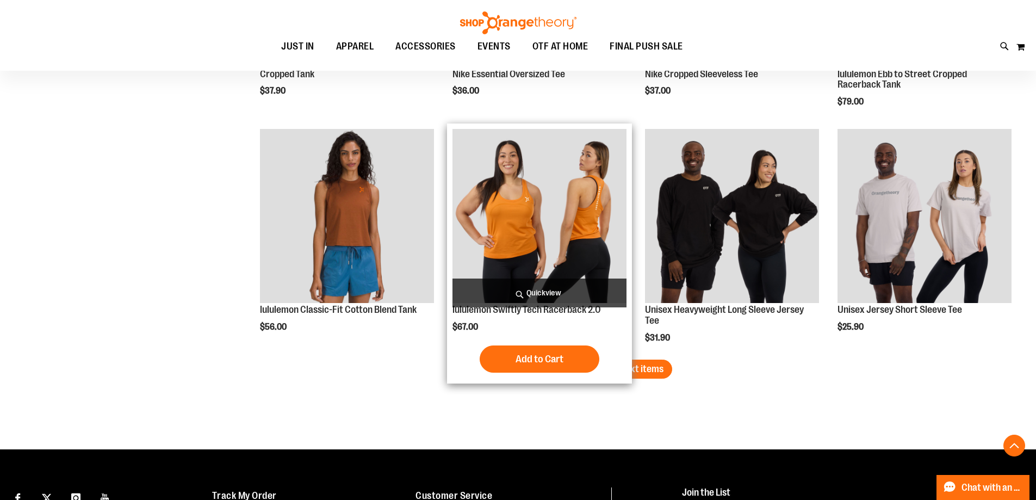
scroll to position [3426, 0]
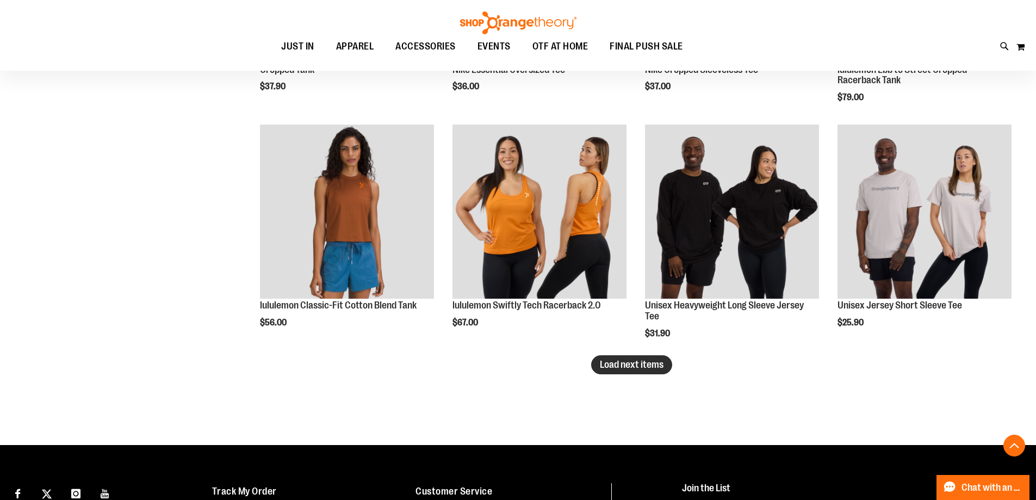
click at [649, 371] on button "Load next items" at bounding box center [631, 364] width 81 height 19
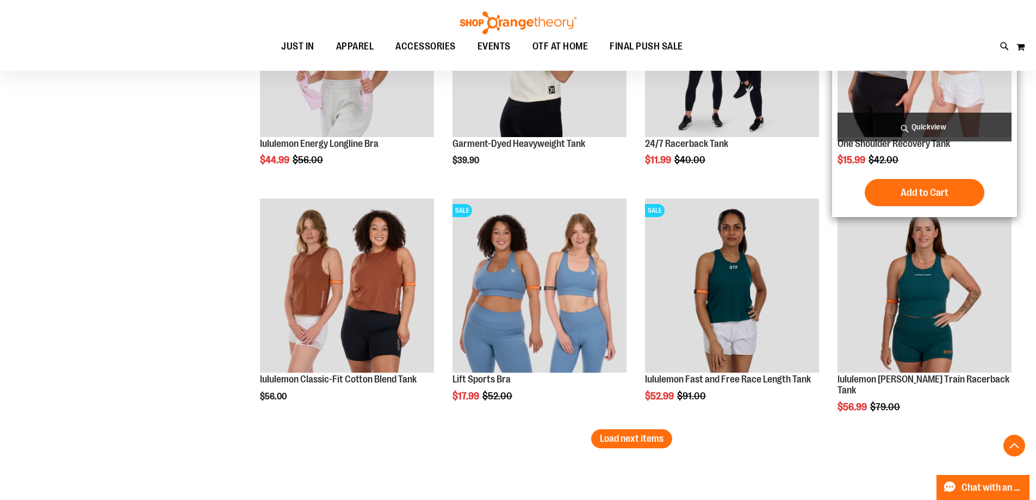
scroll to position [4079, 0]
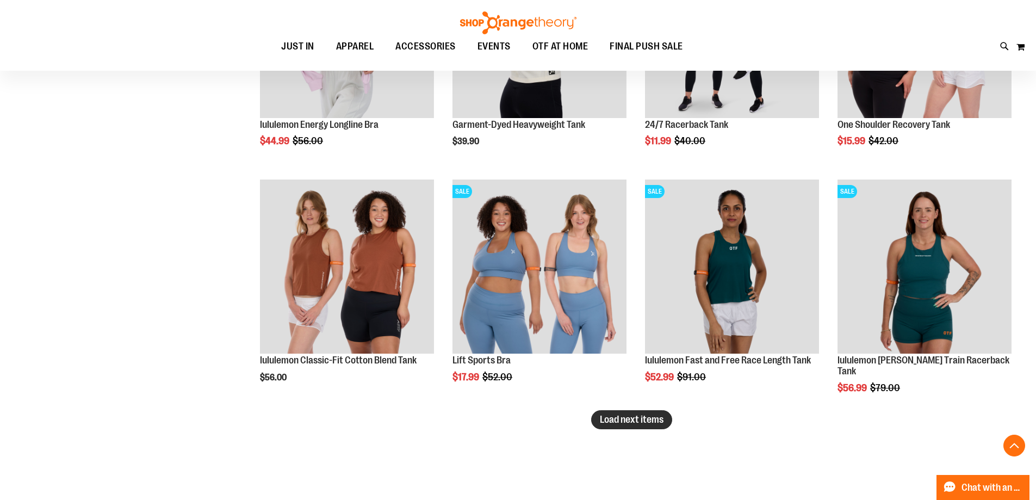
click at [619, 424] on span "Load next items" at bounding box center [632, 419] width 64 height 11
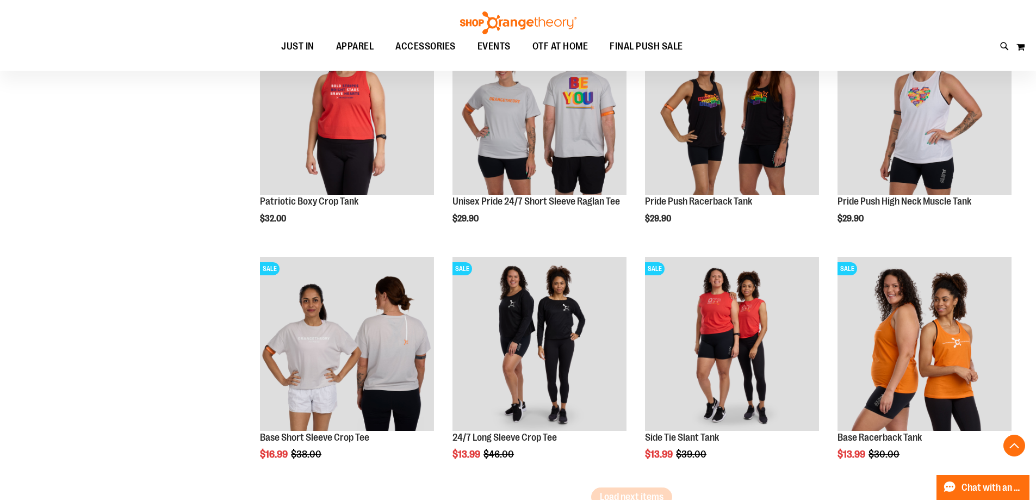
scroll to position [4731, 0]
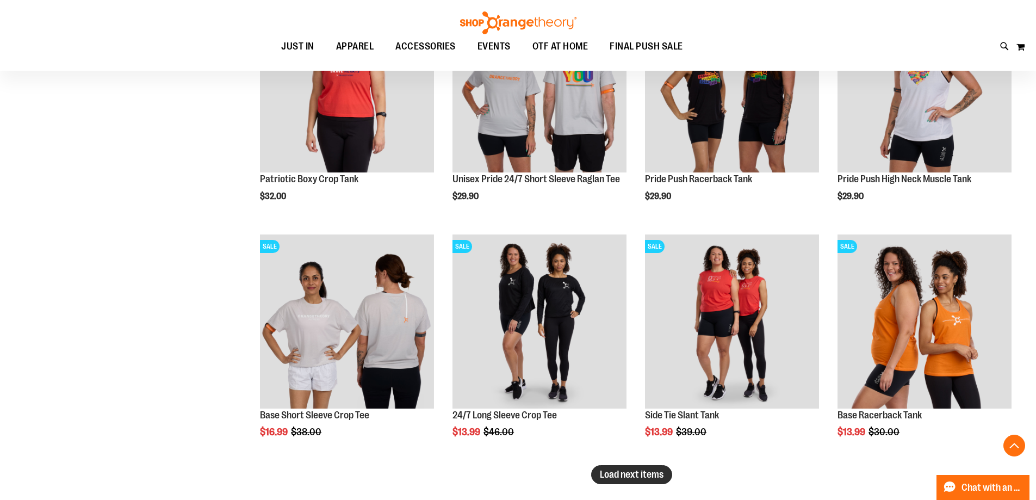
click at [628, 469] on span "Load next items" at bounding box center [632, 474] width 64 height 11
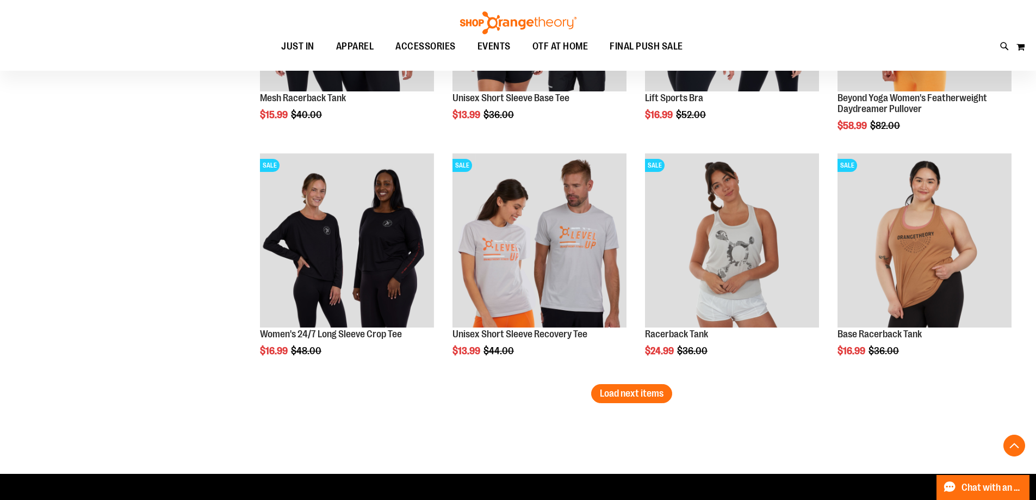
scroll to position [5525, 0]
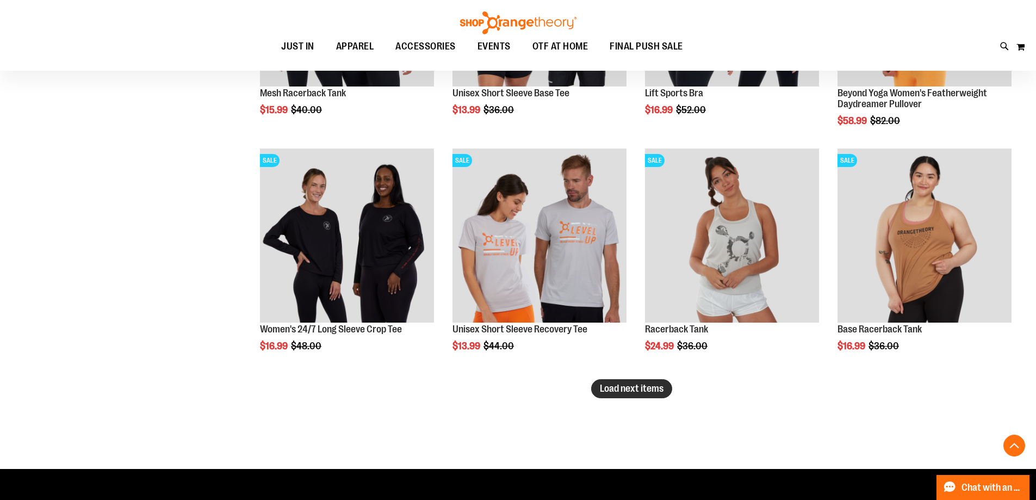
click at [658, 390] on span "Load next items" at bounding box center [632, 388] width 64 height 11
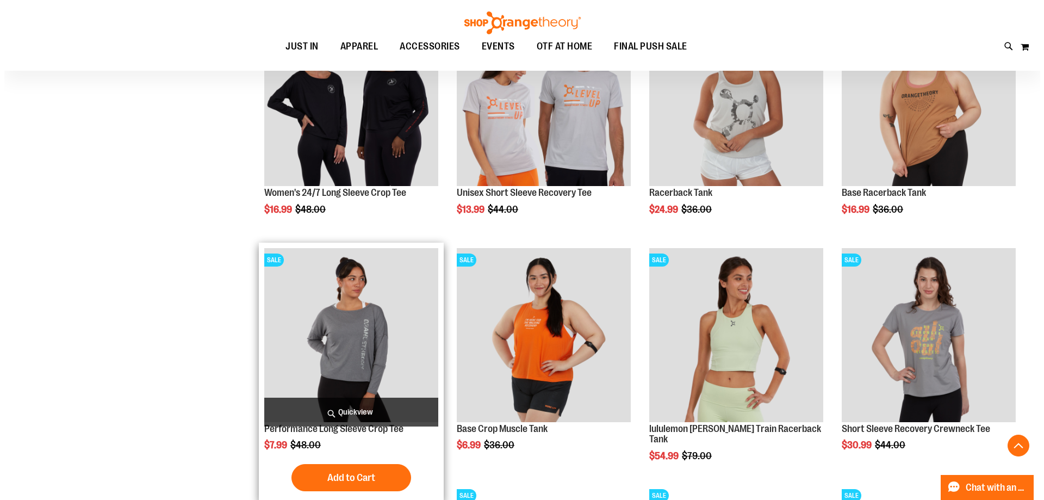
scroll to position [5579, 0]
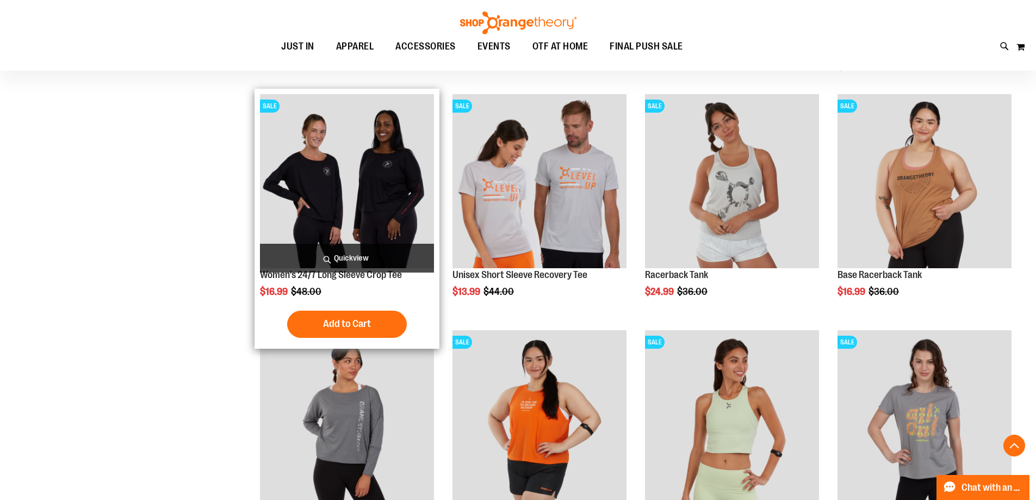
click at [355, 257] on span "Quickview" at bounding box center [347, 258] width 174 height 29
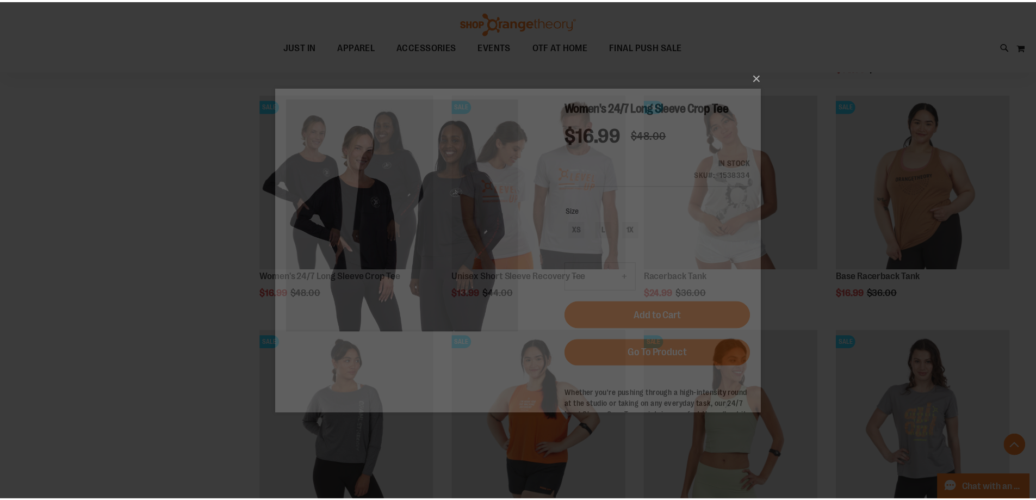
scroll to position [0, 0]
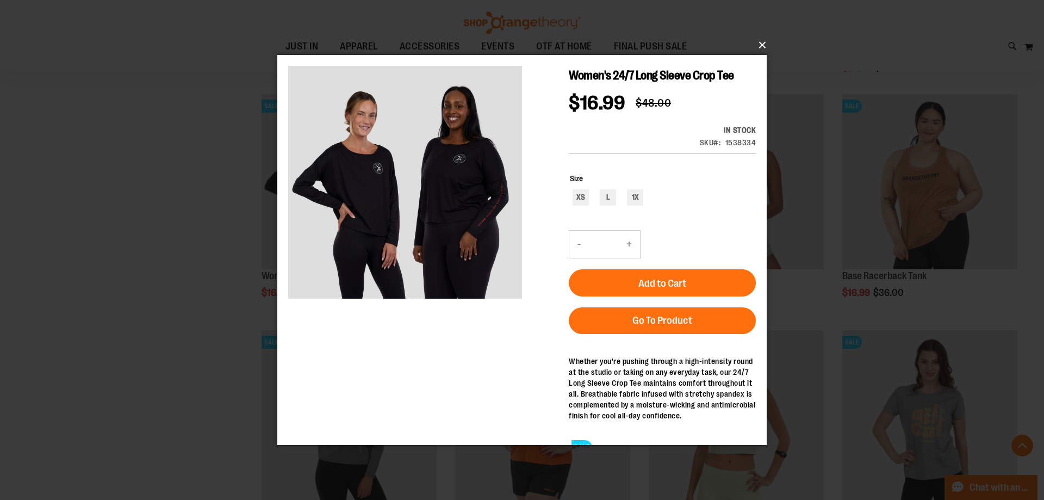
click at [762, 43] on button "×" at bounding box center [525, 45] width 489 height 24
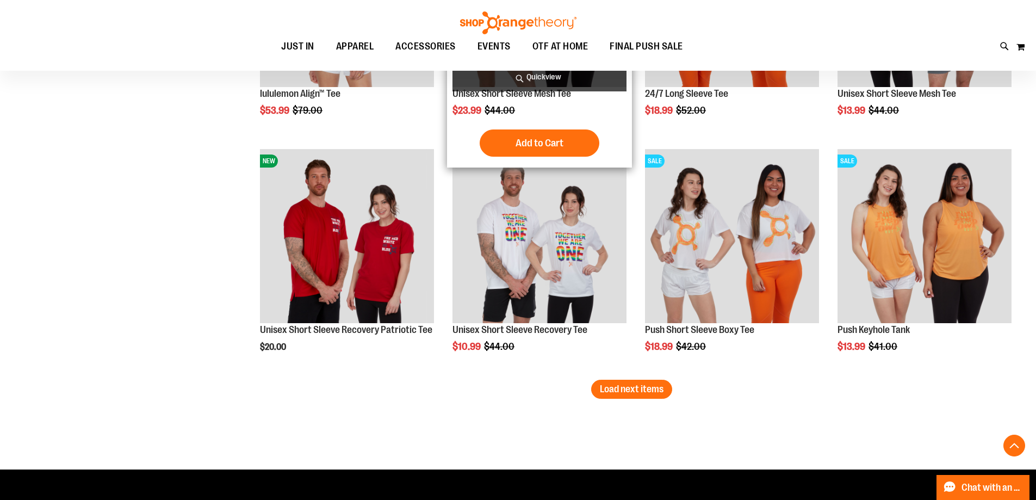
scroll to position [6341, 0]
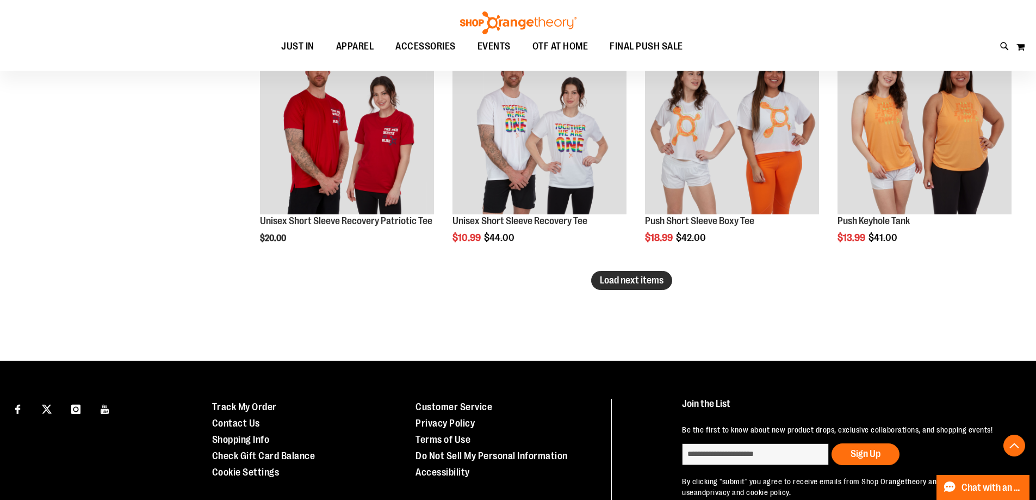
click at [662, 275] on span "Load next items" at bounding box center [632, 280] width 64 height 11
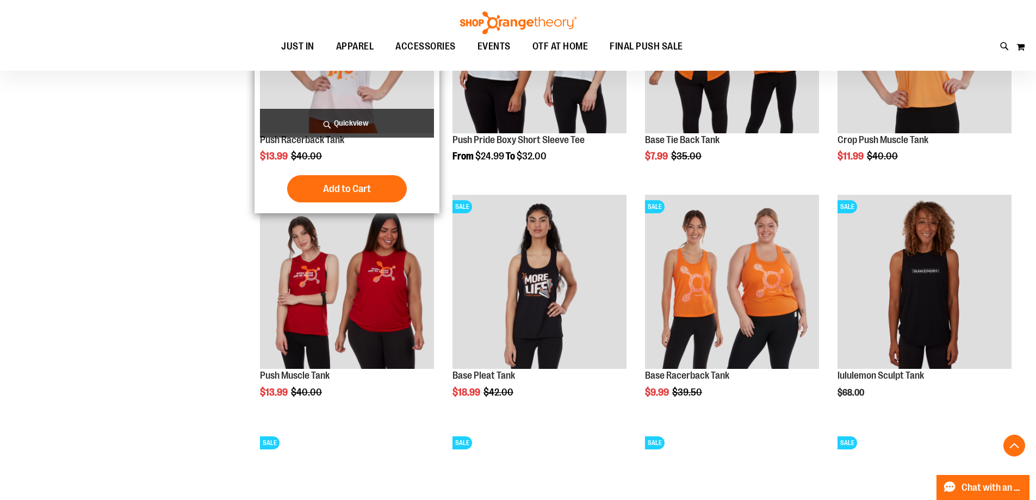
scroll to position [6667, 0]
